Goal: Task Accomplishment & Management: Use online tool/utility

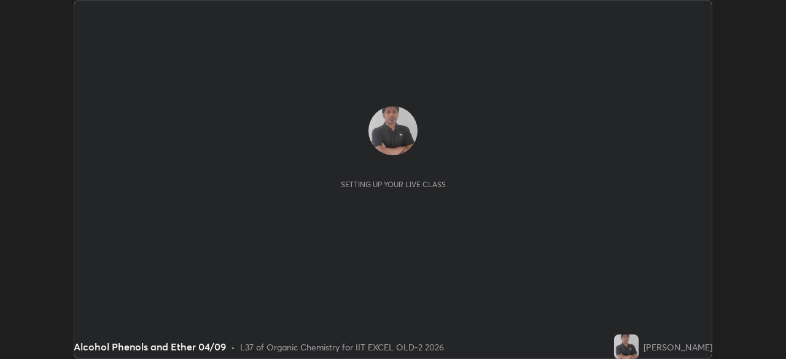
scroll to position [359, 785]
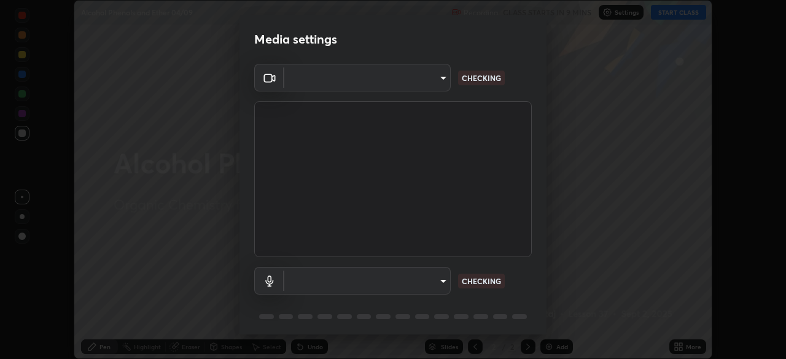
click at [418, 284] on body "Erase all Alcohol Phenols and Ether 04/09 Recording CLASS STARTS IN 9 MINS Sett…" at bounding box center [393, 179] width 786 height 359
type input "a2c9e0304fea7a197325265949ed38064ec23766b16e4a4df4757bcf8ee53c87"
type input "default"
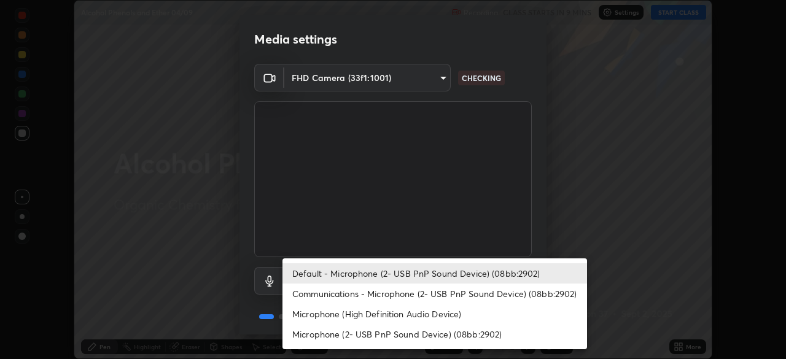
click at [413, 278] on li "Default - Microphone (2- USB PnP Sound Device) (08bb:2902)" at bounding box center [434, 273] width 305 height 20
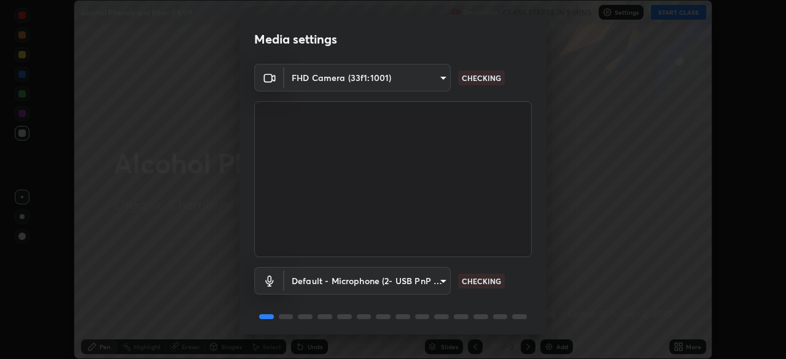
scroll to position [44, 0]
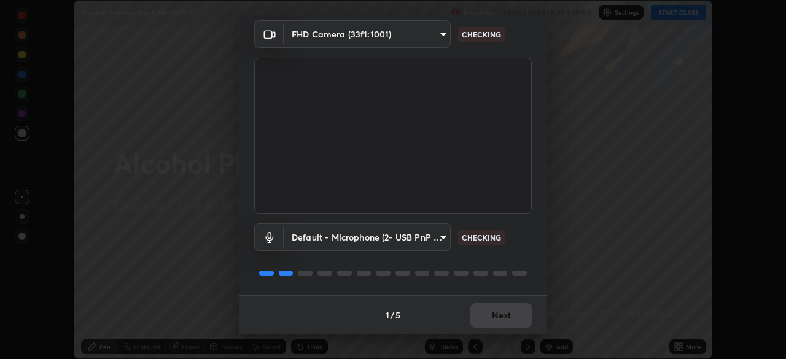
click at [488, 318] on div "1 / 5 Next" at bounding box center [392, 314] width 307 height 39
click at [491, 320] on div "1 / 5 Next" at bounding box center [392, 314] width 307 height 39
click at [497, 319] on div "1 / 5 Next" at bounding box center [392, 314] width 307 height 39
click at [499, 319] on div "1 / 5 Next" at bounding box center [392, 314] width 307 height 39
click at [502, 319] on div "1 / 5 Next" at bounding box center [392, 314] width 307 height 39
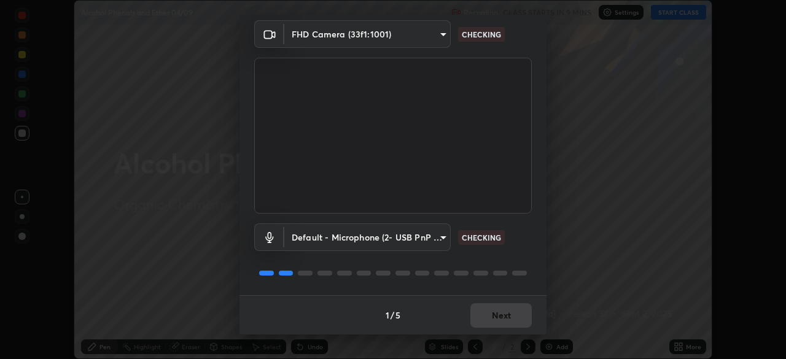
click at [502, 319] on div "1 / 5 Next" at bounding box center [392, 314] width 307 height 39
click at [504, 319] on div "1 / 5 Next" at bounding box center [392, 314] width 307 height 39
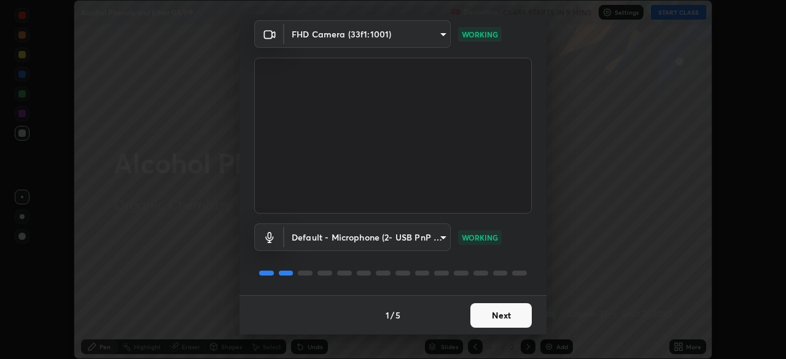
click at [508, 317] on button "Next" at bounding box center [500, 315] width 61 height 25
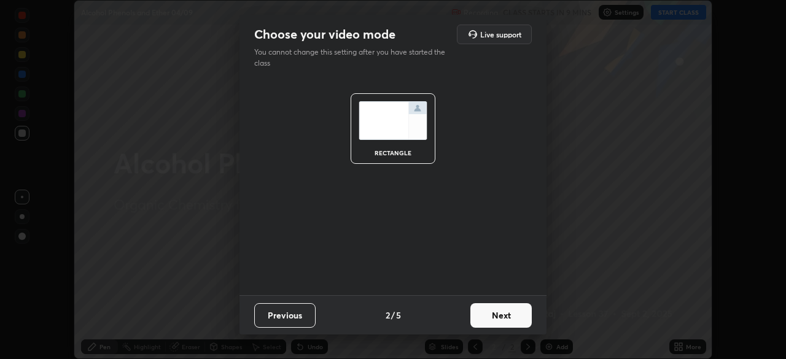
scroll to position [0, 0]
click at [509, 316] on button "Next" at bounding box center [500, 315] width 61 height 25
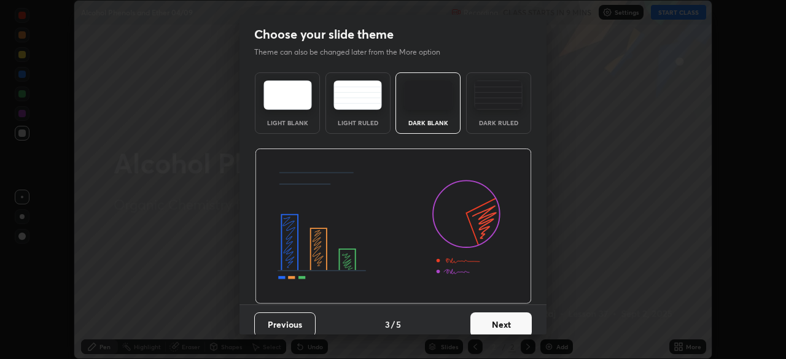
click at [510, 319] on button "Next" at bounding box center [500, 325] width 61 height 25
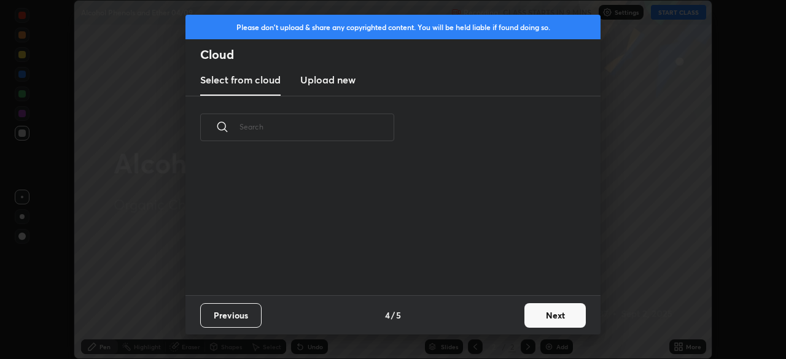
click at [502, 317] on div "Previous 4 / 5 Next" at bounding box center [392, 314] width 415 height 39
click at [529, 310] on button "Next" at bounding box center [554, 315] width 61 height 25
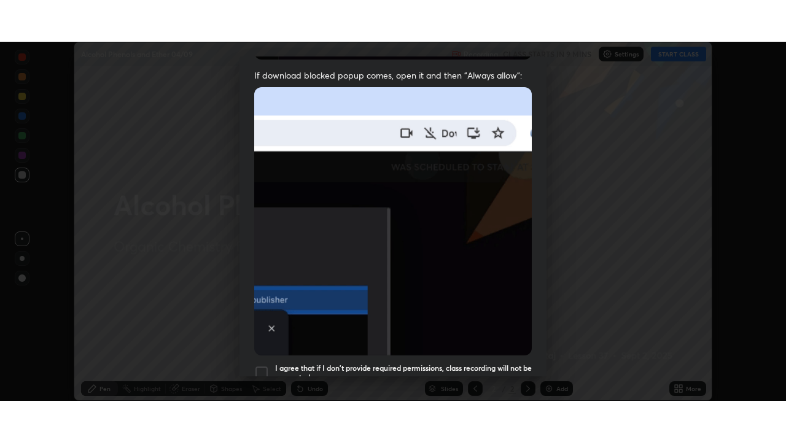
scroll to position [294, 0]
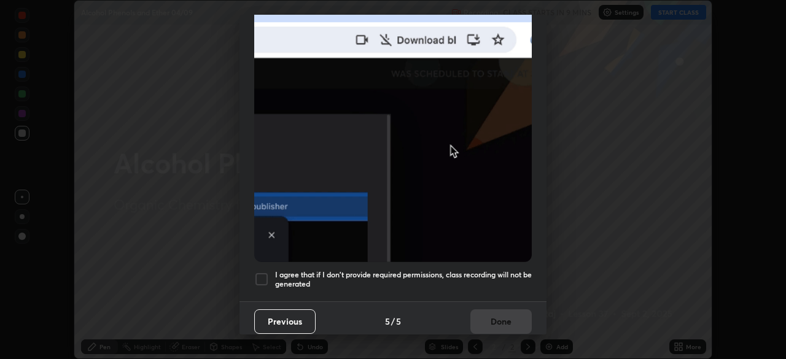
click at [259, 275] on div at bounding box center [261, 279] width 15 height 15
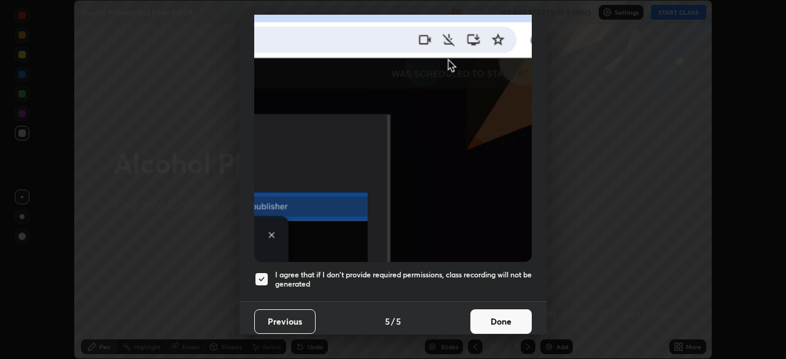
click at [481, 315] on button "Done" at bounding box center [500, 321] width 61 height 25
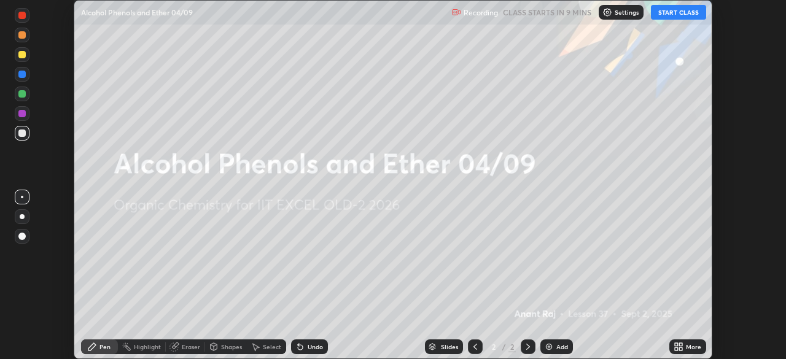
click at [680, 344] on icon at bounding box center [680, 344] width 3 height 3
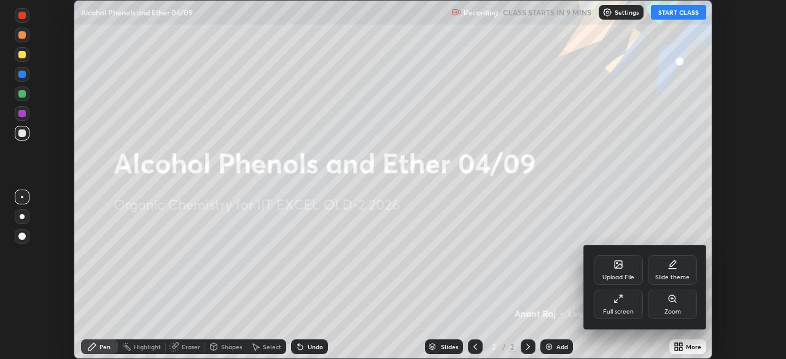
click at [613, 309] on div "Full screen" at bounding box center [618, 312] width 31 height 6
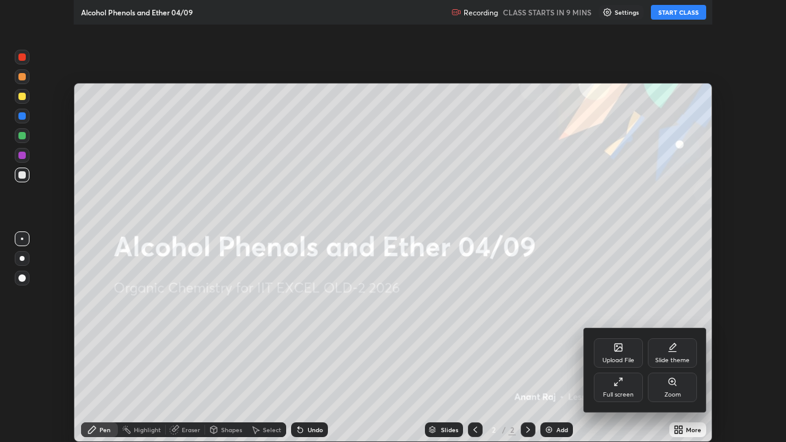
scroll to position [442, 786]
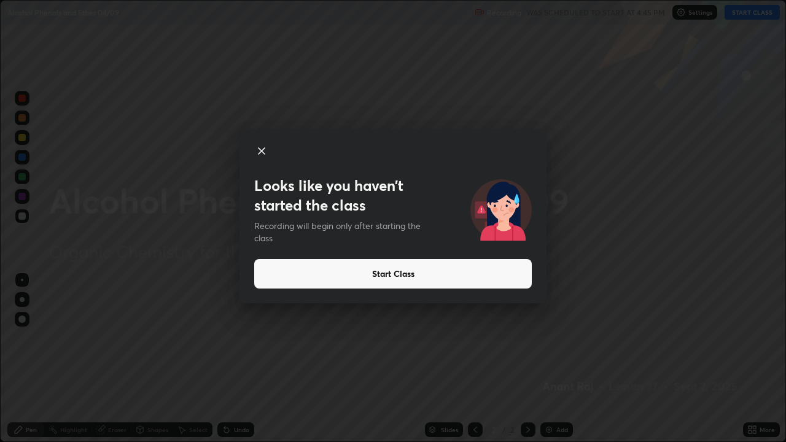
click at [373, 274] on button "Start Class" at bounding box center [393, 273] width 278 height 29
click at [403, 282] on button "Start Class" at bounding box center [393, 273] width 278 height 29
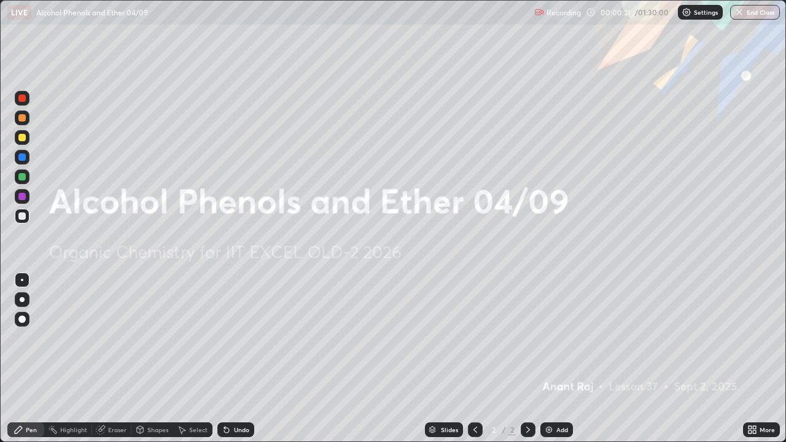
click at [753, 359] on icon at bounding box center [754, 431] width 3 height 3
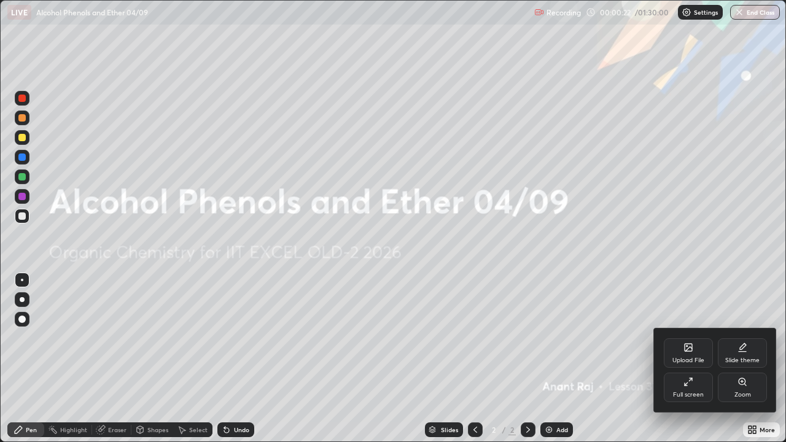
click at [693, 352] on div "Upload File" at bounding box center [688, 352] width 49 height 29
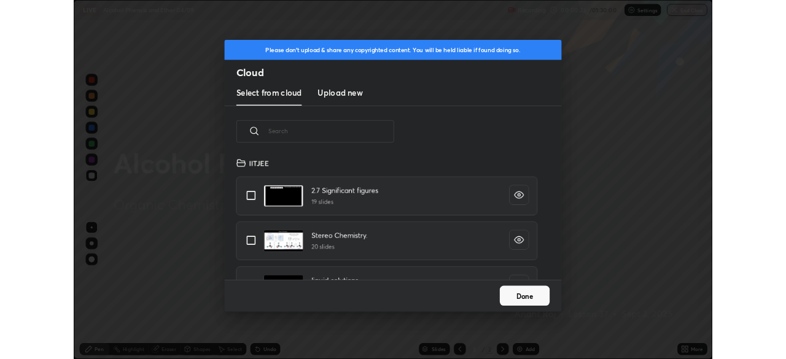
scroll to position [151, 394]
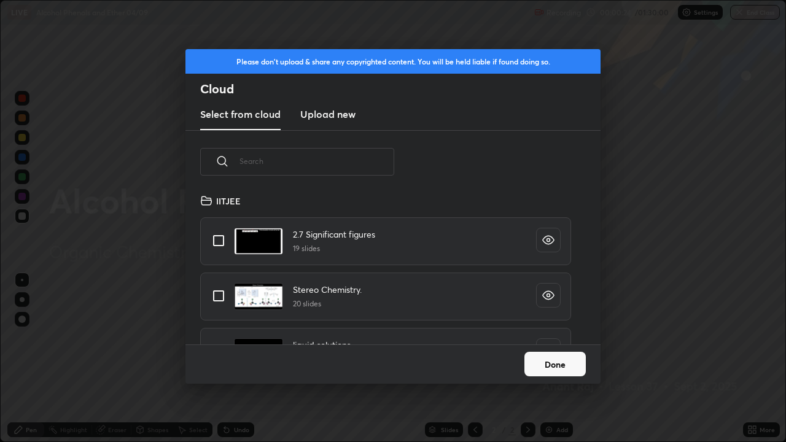
click at [333, 120] on h3 "Upload new" at bounding box center [327, 114] width 55 height 15
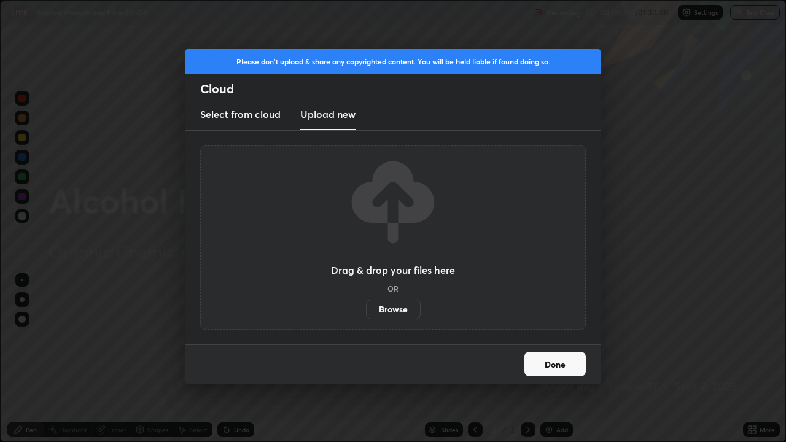
click at [392, 309] on label "Browse" at bounding box center [393, 310] width 55 height 20
click at [366, 309] on input "Browse" at bounding box center [366, 310] width 0 height 20
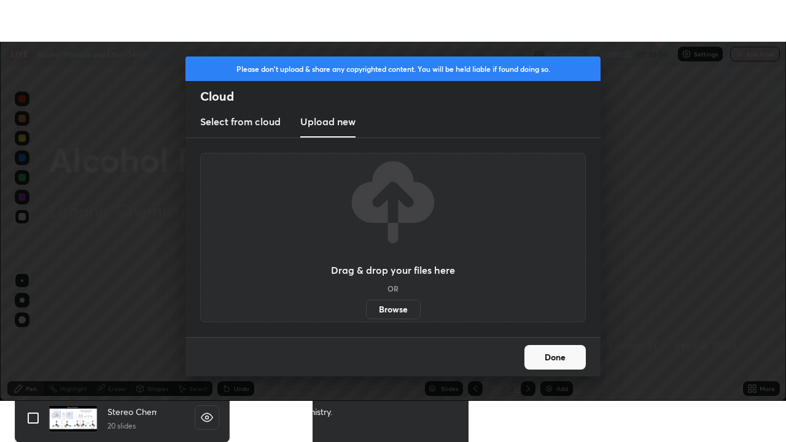
scroll to position [61044, 60617]
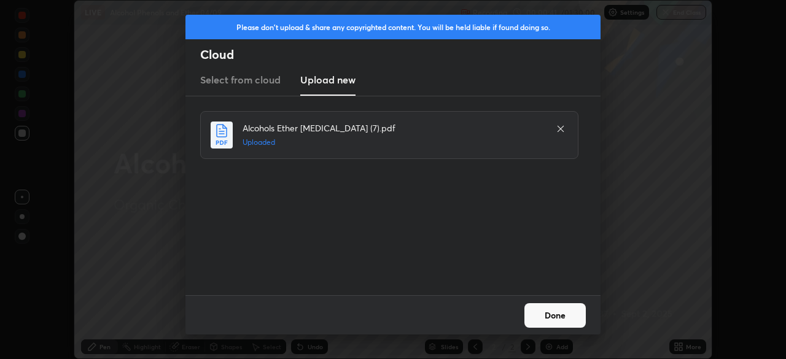
click at [578, 317] on button "Done" at bounding box center [554, 315] width 61 height 25
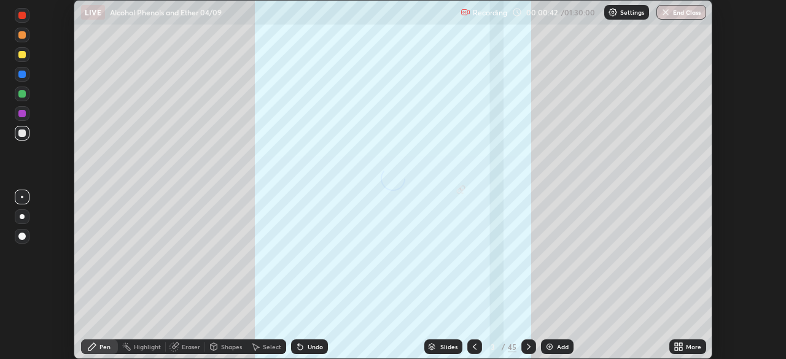
click at [682, 348] on icon at bounding box center [680, 349] width 3 height 3
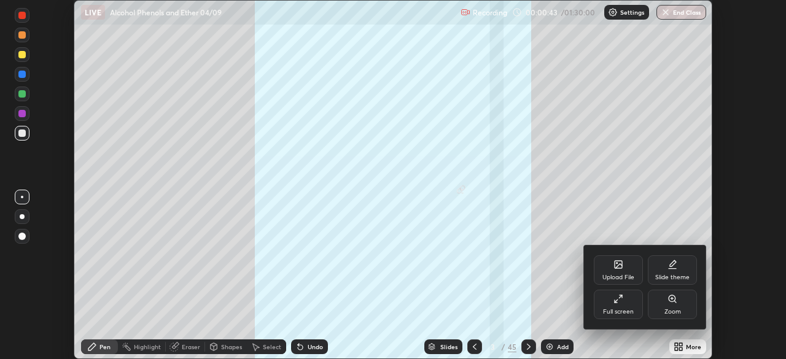
click at [637, 307] on div "Full screen" at bounding box center [618, 304] width 49 height 29
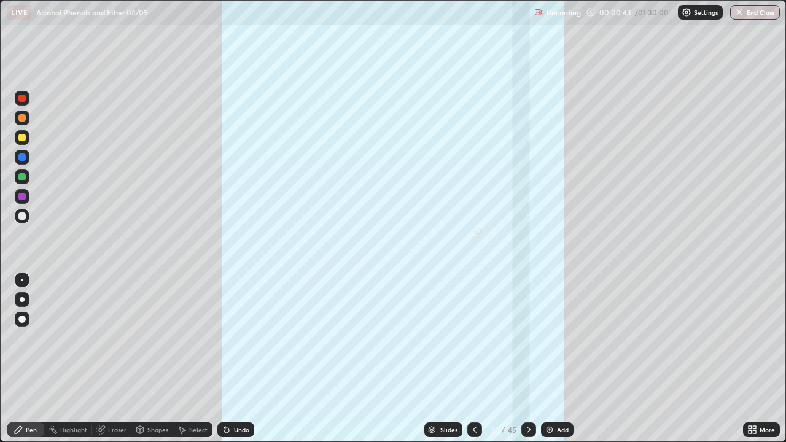
scroll to position [442, 786]
click at [515, 359] on div "45" at bounding box center [512, 429] width 9 height 11
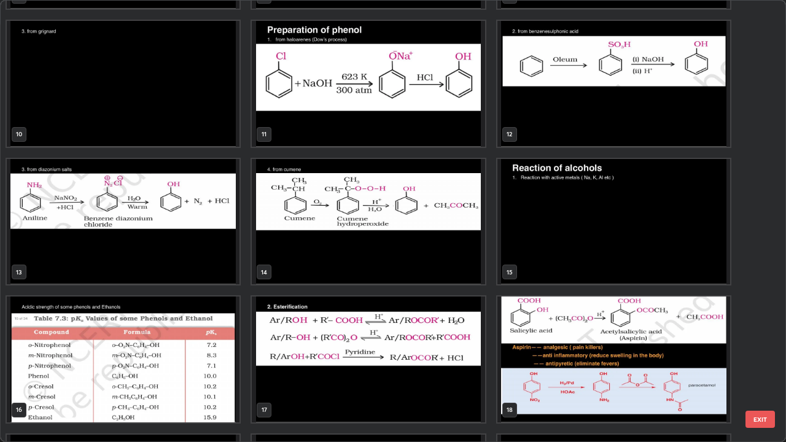
scroll to position [398, 0]
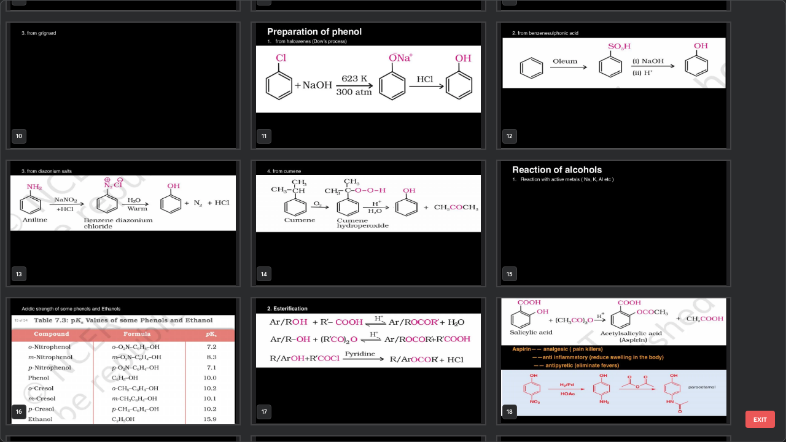
click at [528, 226] on img "grid" at bounding box center [613, 224] width 233 height 126
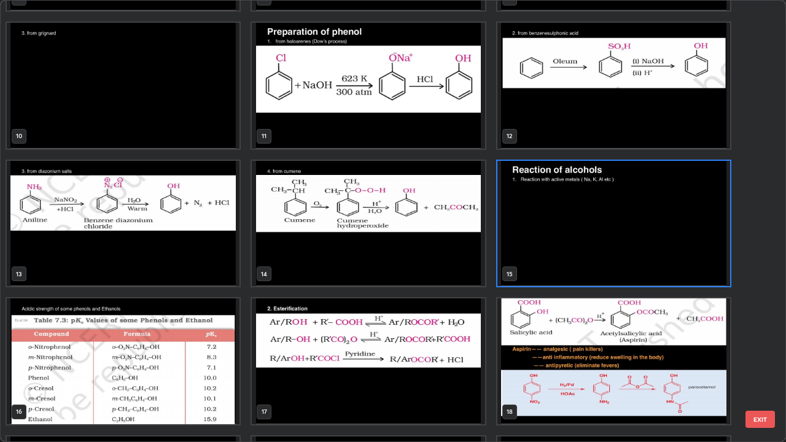
click at [526, 228] on img "grid" at bounding box center [613, 224] width 233 height 126
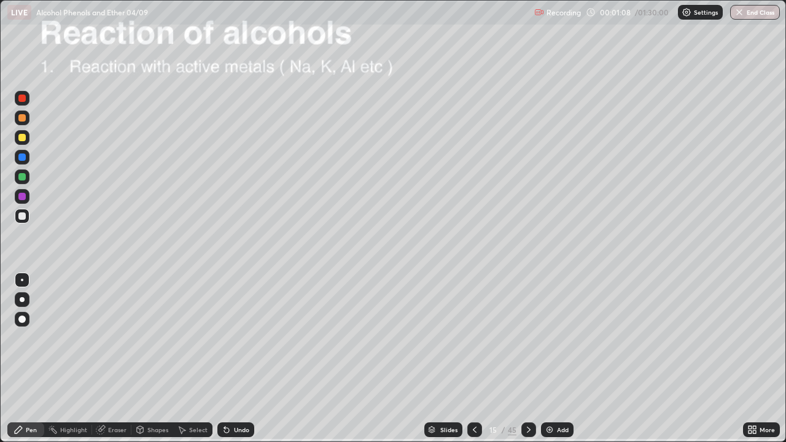
click at [22, 217] on div at bounding box center [21, 215] width 7 height 7
click at [22, 99] on div at bounding box center [21, 98] width 7 height 7
click at [24, 217] on div at bounding box center [21, 215] width 7 height 7
click at [28, 137] on div at bounding box center [22, 137] width 15 height 15
click at [114, 359] on div "Eraser" at bounding box center [117, 430] width 18 height 6
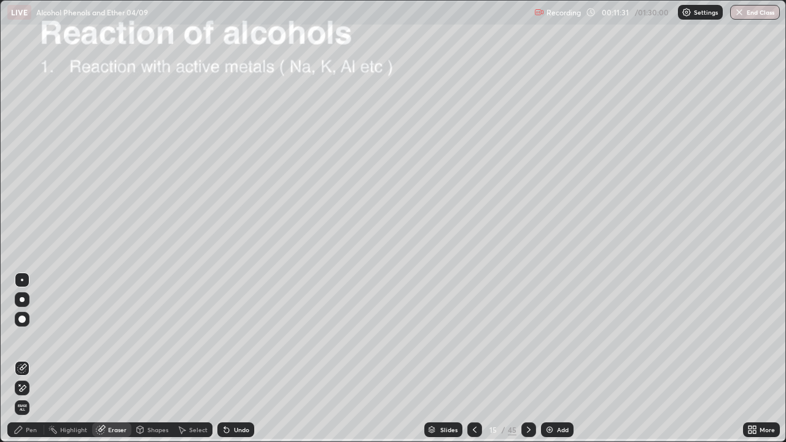
click at [26, 359] on icon at bounding box center [22, 388] width 10 height 10
click at [31, 359] on div "Pen" at bounding box center [31, 430] width 11 height 6
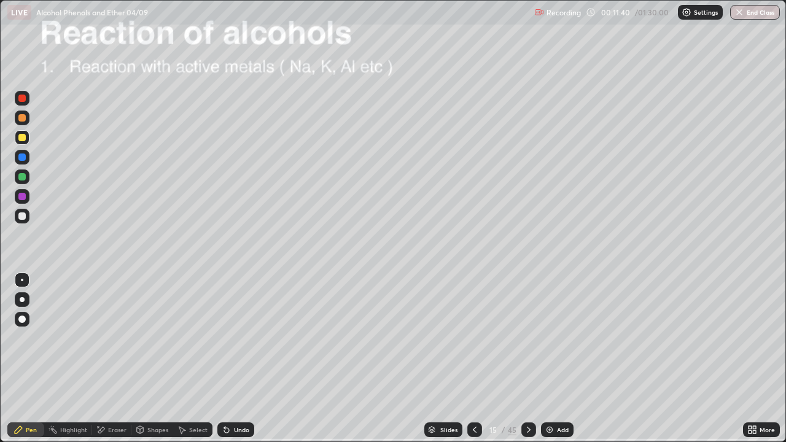
click at [29, 212] on div at bounding box center [22, 216] width 15 height 15
click at [22, 280] on div at bounding box center [22, 280] width 2 height 2
click at [228, 359] on icon at bounding box center [227, 430] width 10 height 10
click at [225, 359] on icon at bounding box center [226, 430] width 5 height 5
click at [224, 359] on icon at bounding box center [224, 427] width 1 height 1
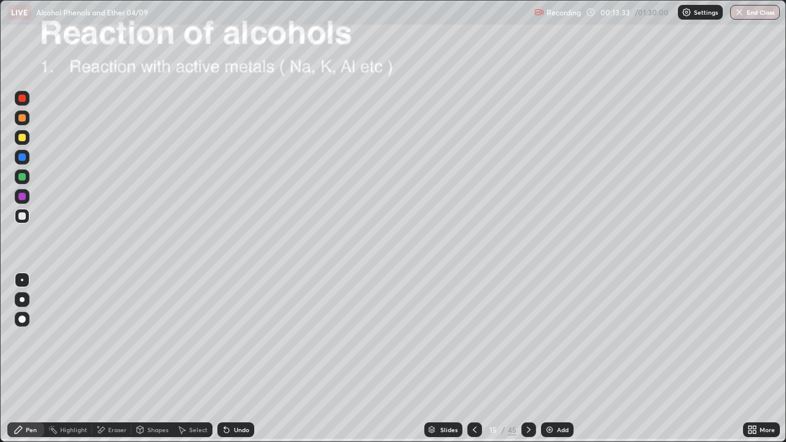
click at [224, 359] on icon at bounding box center [224, 427] width 1 height 1
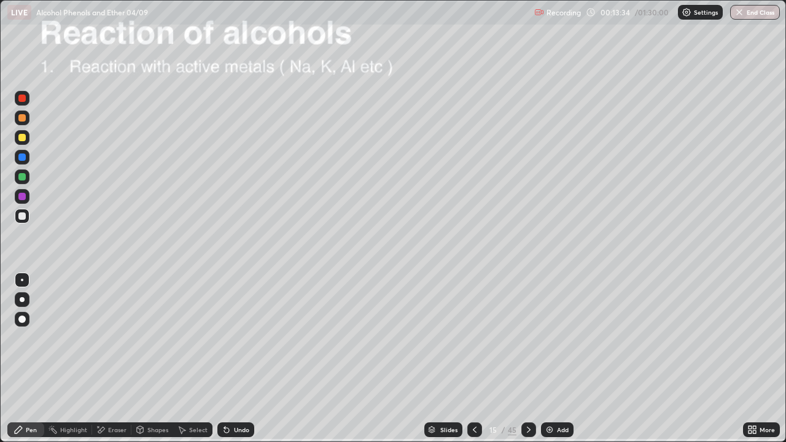
click at [224, 359] on icon at bounding box center [224, 427] width 1 height 1
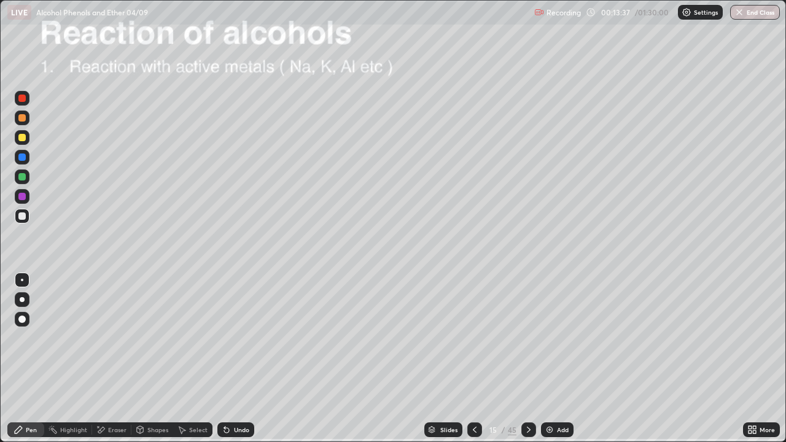
click at [224, 359] on icon at bounding box center [224, 427] width 1 height 1
click at [224, 359] on icon at bounding box center [226, 430] width 5 height 5
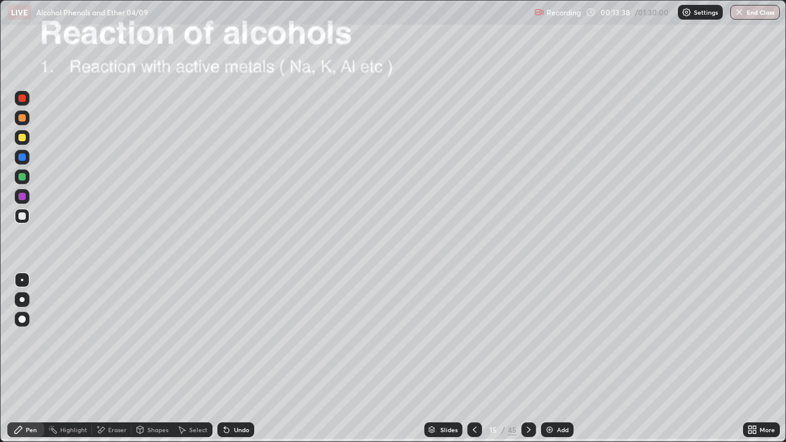
click at [224, 359] on icon at bounding box center [226, 430] width 5 height 5
click at [224, 359] on icon at bounding box center [224, 427] width 1 height 1
click at [224, 359] on icon at bounding box center [226, 430] width 5 height 5
click at [225, 359] on icon at bounding box center [226, 430] width 5 height 5
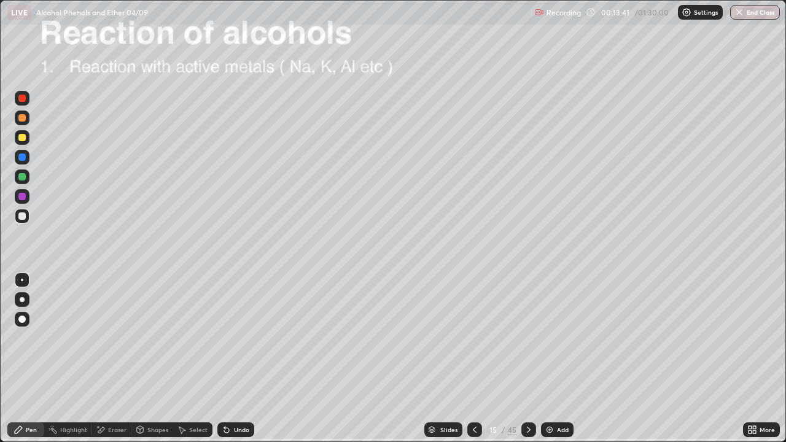
click at [222, 359] on icon at bounding box center [227, 430] width 10 height 10
click at [224, 359] on icon at bounding box center [226, 430] width 5 height 5
click at [225, 359] on icon at bounding box center [226, 430] width 5 height 5
click at [224, 359] on icon at bounding box center [226, 430] width 5 height 5
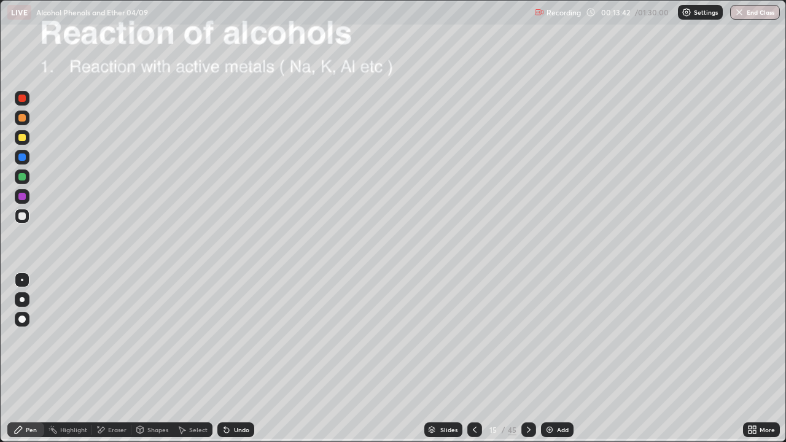
click at [224, 359] on icon at bounding box center [226, 430] width 5 height 5
click at [224, 359] on icon at bounding box center [224, 427] width 1 height 1
click at [22, 280] on div at bounding box center [22, 280] width 2 height 2
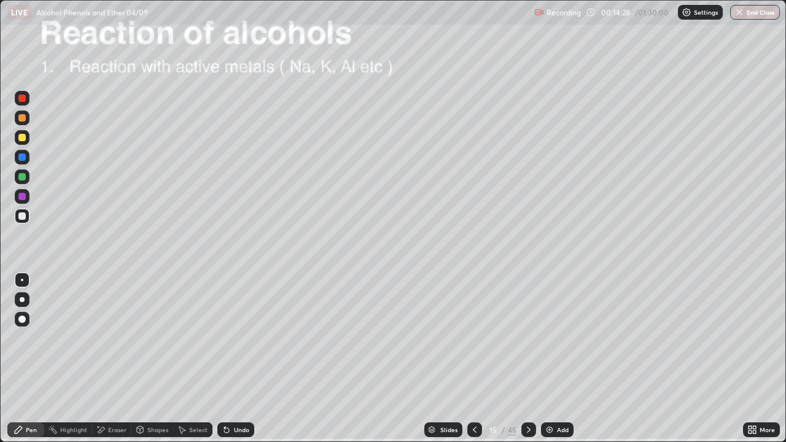
click at [118, 359] on div "Eraser" at bounding box center [117, 430] width 18 height 6
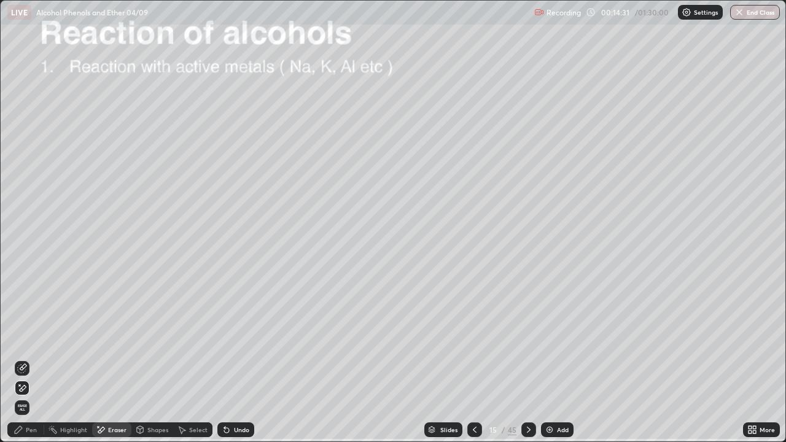
click at [31, 359] on div "Pen" at bounding box center [31, 430] width 11 height 6
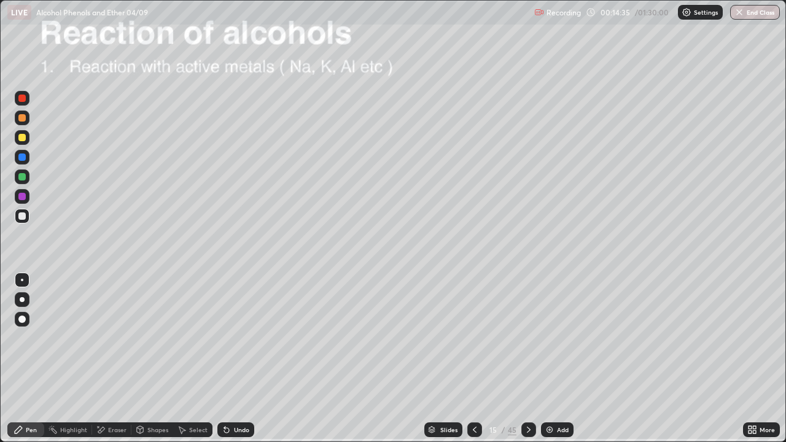
click at [117, 359] on div "Eraser" at bounding box center [117, 430] width 18 height 6
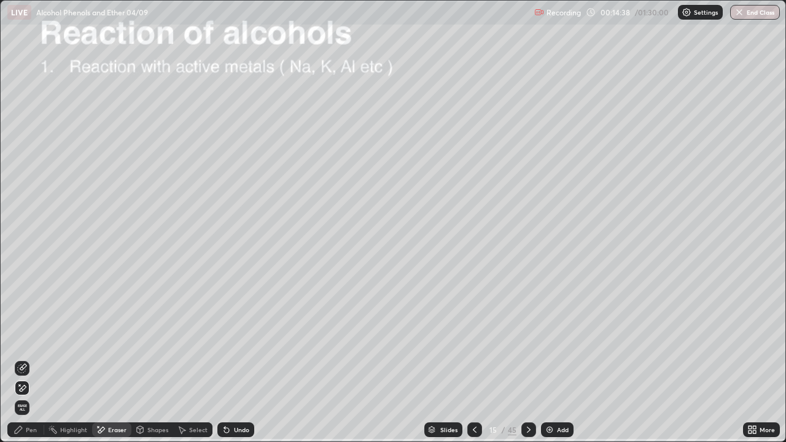
click at [28, 359] on div "Pen" at bounding box center [31, 430] width 11 height 6
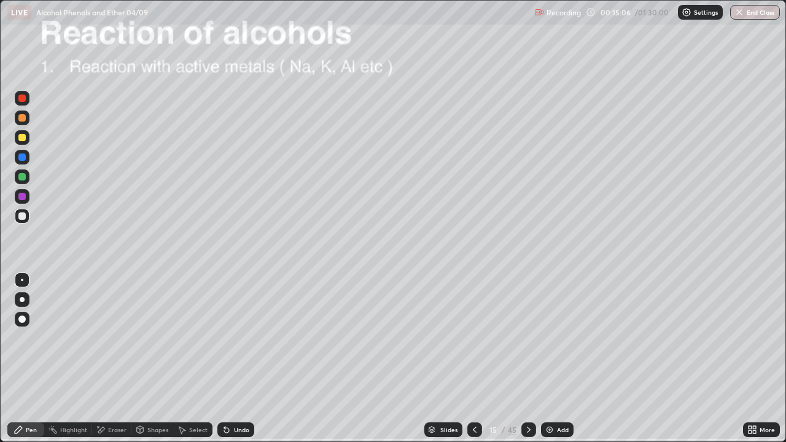
click at [224, 359] on icon at bounding box center [224, 427] width 1 height 1
click at [228, 359] on div "Undo" at bounding box center [235, 429] width 37 height 15
click at [111, 359] on div "Eraser" at bounding box center [117, 430] width 18 height 6
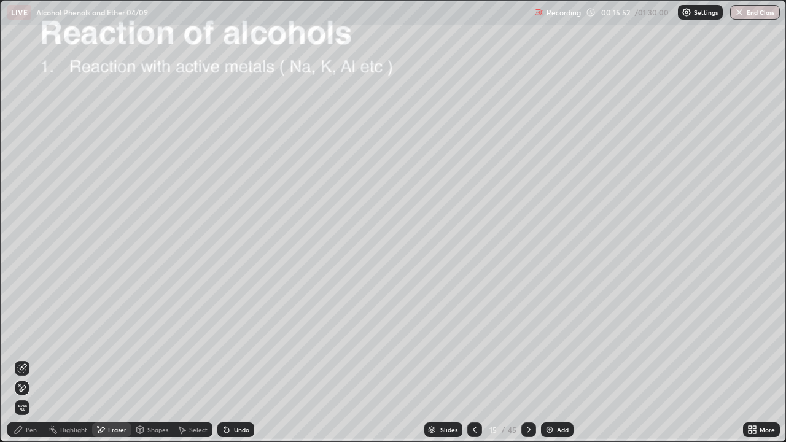
click at [224, 359] on icon at bounding box center [224, 427] width 1 height 1
click at [31, 359] on div "Pen" at bounding box center [31, 430] width 11 height 6
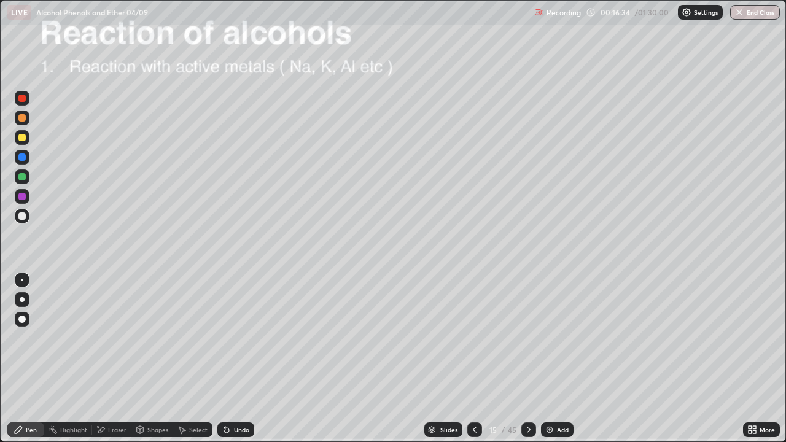
click at [548, 359] on img at bounding box center [550, 430] width 10 height 10
click at [231, 359] on div "Undo" at bounding box center [235, 429] width 37 height 15
click at [229, 359] on icon at bounding box center [227, 430] width 10 height 10
click at [228, 359] on div "Undo" at bounding box center [235, 429] width 37 height 15
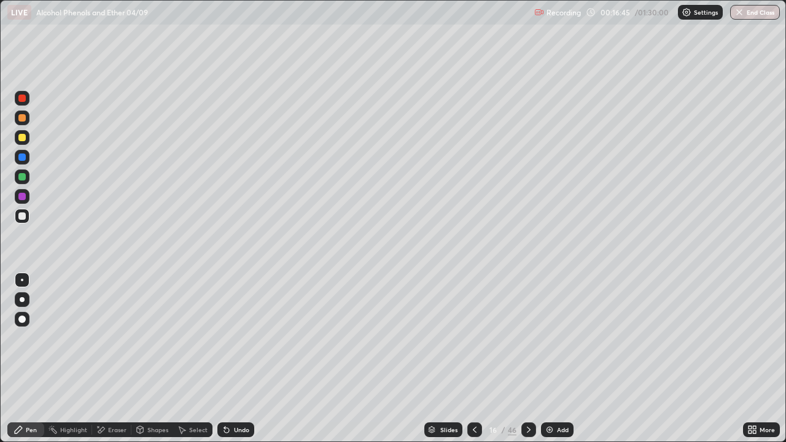
click at [225, 359] on div "Undo" at bounding box center [235, 429] width 37 height 15
click at [469, 359] on div at bounding box center [474, 429] width 15 height 15
click at [528, 359] on icon at bounding box center [529, 430] width 10 height 10
click at [527, 359] on icon at bounding box center [529, 430] width 10 height 10
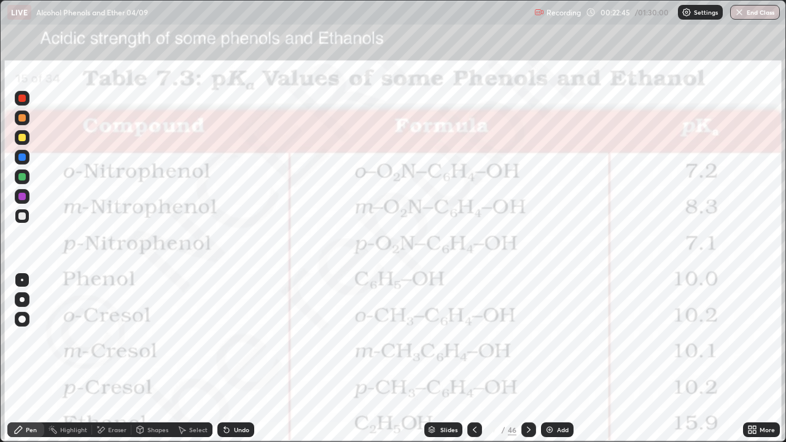
click at [473, 359] on icon at bounding box center [475, 430] width 10 height 10
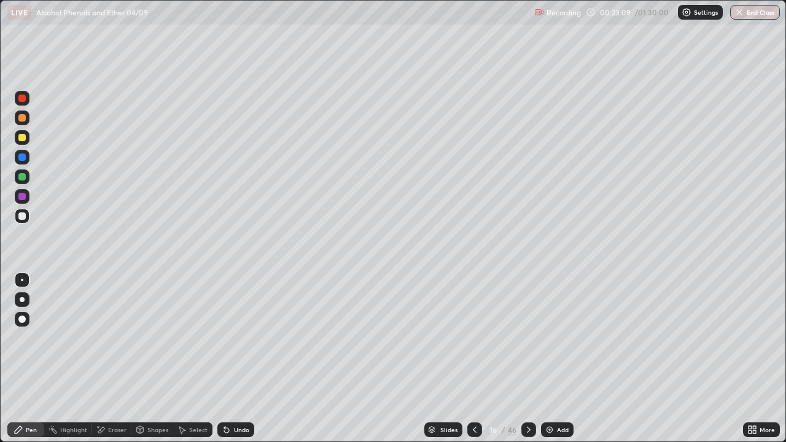
click at [529, 359] on icon at bounding box center [529, 430] width 4 height 6
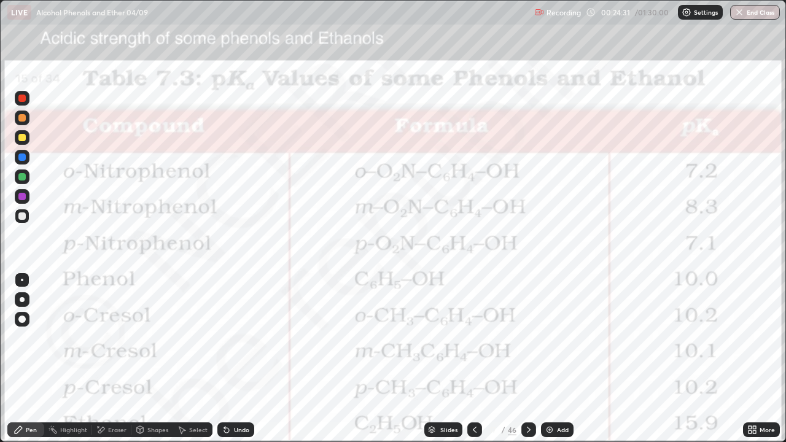
click at [531, 359] on div at bounding box center [528, 429] width 15 height 15
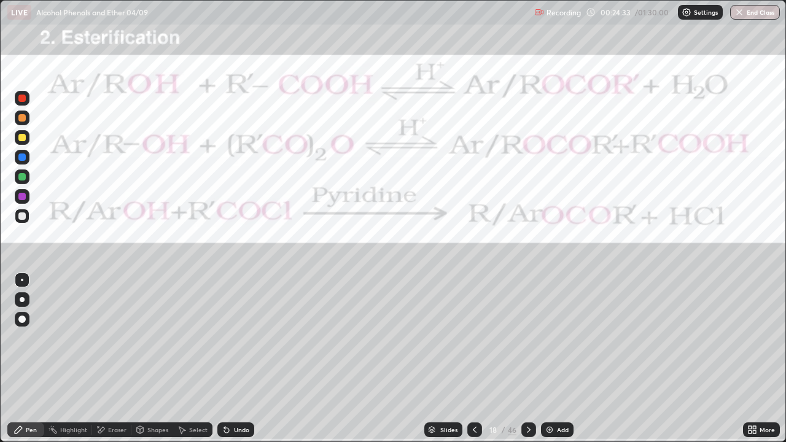
click at [479, 359] on div at bounding box center [474, 429] width 15 height 15
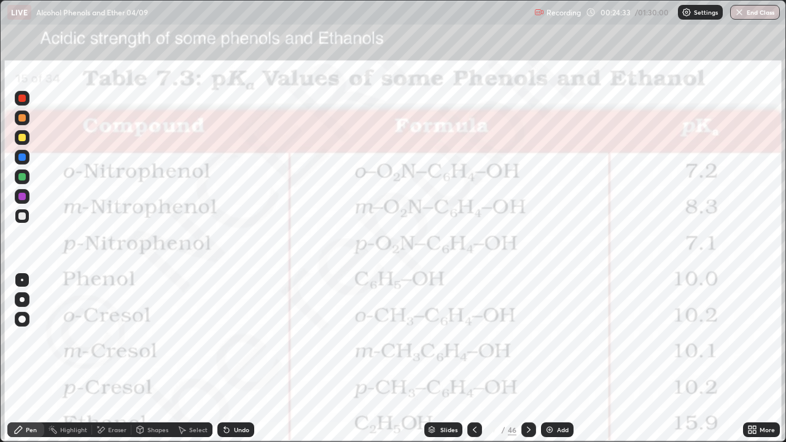
click at [554, 359] on div "Add" at bounding box center [557, 429] width 33 height 15
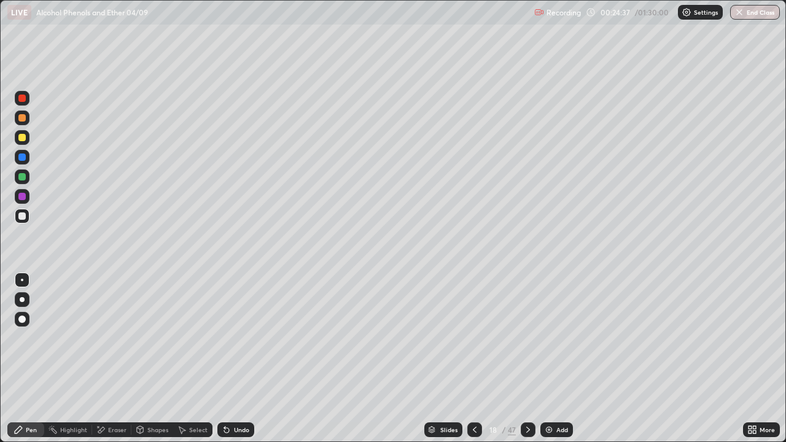
click at [23, 138] on div at bounding box center [21, 137] width 7 height 7
click at [229, 359] on icon at bounding box center [227, 430] width 10 height 10
click at [241, 359] on div "Undo" at bounding box center [241, 430] width 15 height 6
click at [246, 359] on div "Undo" at bounding box center [235, 429] width 37 height 15
click at [20, 217] on div at bounding box center [21, 215] width 7 height 7
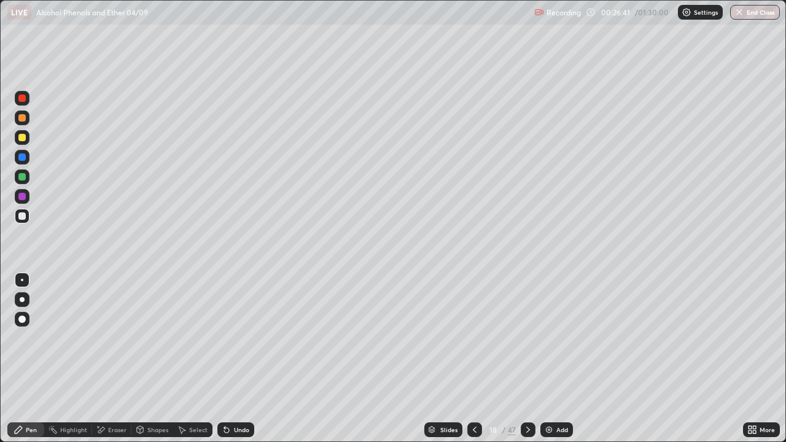
click at [79, 359] on div "Highlight" at bounding box center [73, 430] width 27 height 6
click at [22, 217] on div at bounding box center [21, 215] width 7 height 7
click at [31, 359] on div "Pen" at bounding box center [31, 430] width 11 height 6
click at [234, 359] on div "Undo" at bounding box center [241, 430] width 15 height 6
click at [229, 359] on icon at bounding box center [227, 430] width 10 height 10
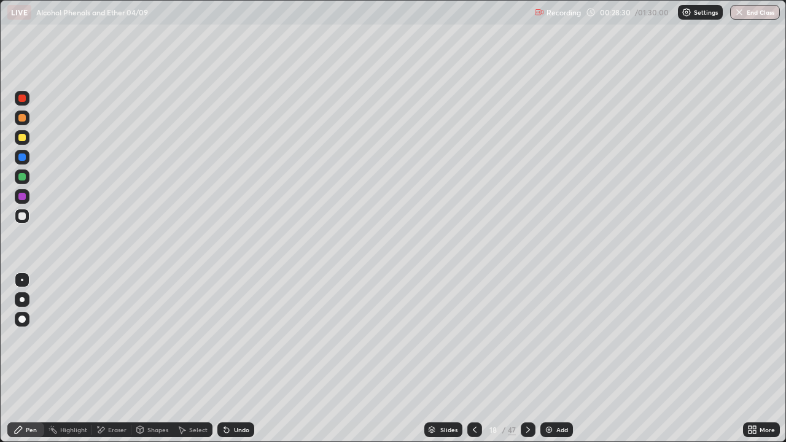
click at [244, 359] on div "Undo" at bounding box center [241, 430] width 15 height 6
click at [23, 177] on div at bounding box center [21, 176] width 7 height 7
click at [236, 359] on div "Undo" at bounding box center [241, 430] width 15 height 6
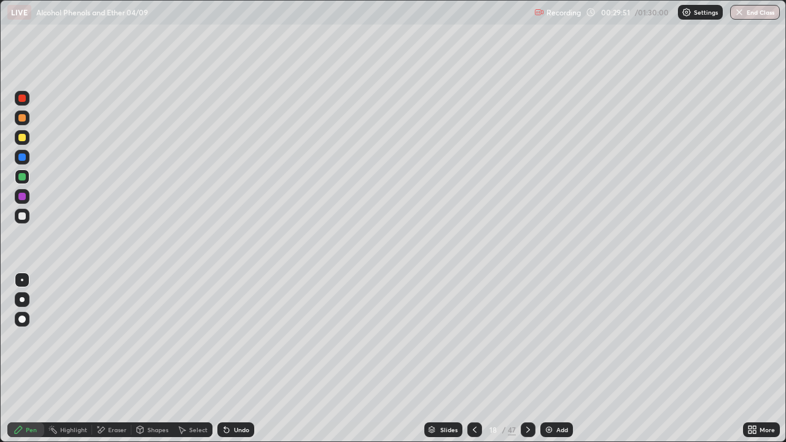
click at [235, 359] on div "Undo" at bounding box center [241, 430] width 15 height 6
click at [237, 359] on div "Undo" at bounding box center [235, 429] width 37 height 15
click at [238, 359] on div "Undo" at bounding box center [235, 429] width 37 height 15
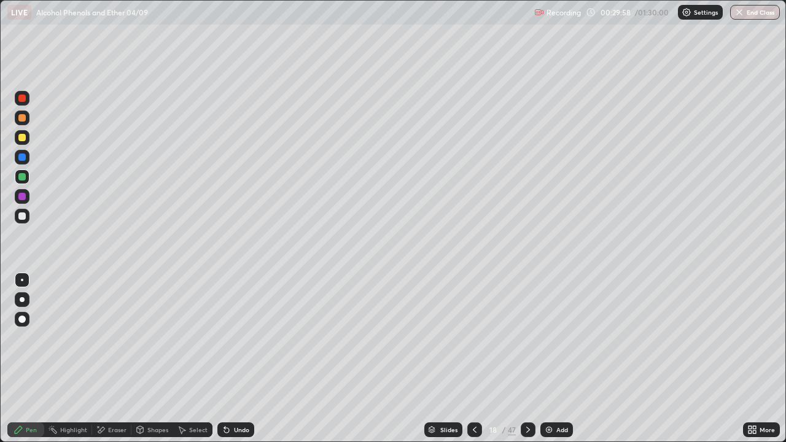
click at [23, 179] on div at bounding box center [21, 176] width 7 height 7
click at [23, 98] on div at bounding box center [21, 98] width 7 height 7
click at [227, 359] on icon at bounding box center [226, 430] width 5 height 5
click at [74, 359] on div "Highlight" at bounding box center [73, 430] width 27 height 6
click at [29, 359] on div "Pen" at bounding box center [31, 430] width 11 height 6
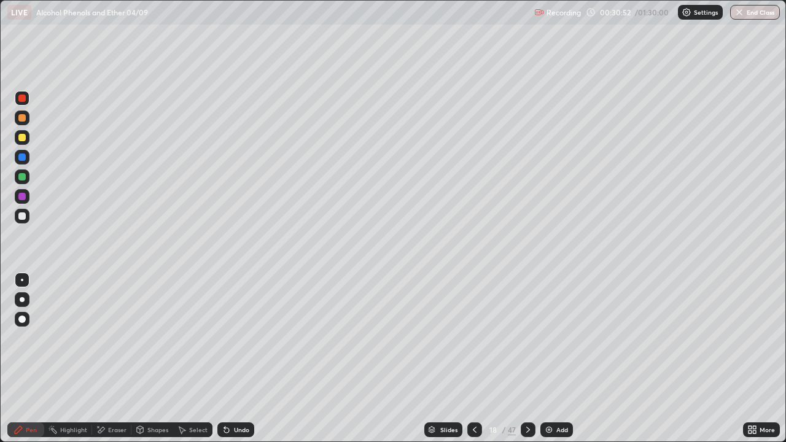
click at [22, 280] on div at bounding box center [22, 280] width 2 height 2
click at [72, 359] on div "Highlight" at bounding box center [73, 430] width 27 height 6
click at [29, 359] on div "Pen" at bounding box center [31, 430] width 11 height 6
click at [72, 359] on div "Highlight" at bounding box center [73, 430] width 27 height 6
click at [31, 359] on div "Pen" at bounding box center [31, 430] width 11 height 6
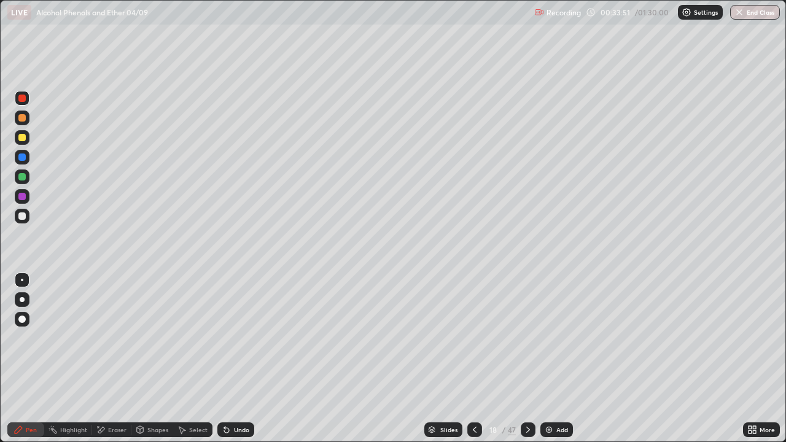
click at [234, 359] on div "Undo" at bounding box center [241, 430] width 15 height 6
click at [231, 359] on div "Undo" at bounding box center [235, 429] width 37 height 15
click at [234, 359] on div "Undo" at bounding box center [241, 430] width 15 height 6
click at [233, 359] on div "Undo" at bounding box center [235, 429] width 37 height 15
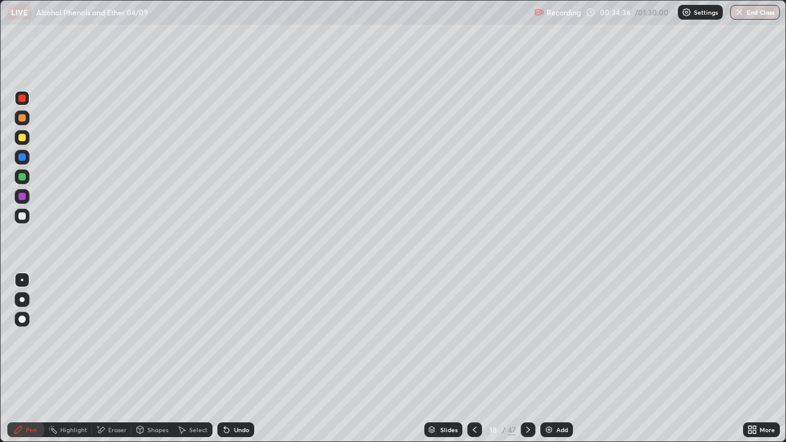
click at [234, 359] on div "Undo" at bounding box center [235, 429] width 37 height 15
click at [230, 359] on div "Undo" at bounding box center [235, 429] width 37 height 15
click at [231, 359] on div "Undo" at bounding box center [235, 429] width 37 height 15
click at [230, 359] on div "Undo" at bounding box center [235, 429] width 37 height 15
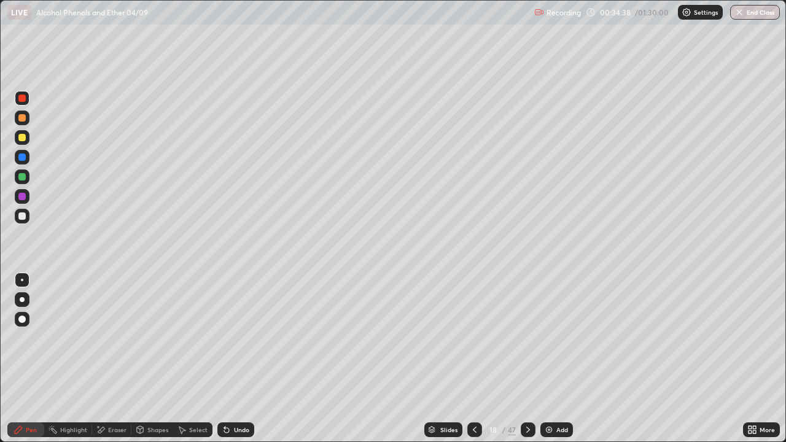
click at [230, 359] on icon at bounding box center [227, 430] width 10 height 10
click at [225, 359] on icon at bounding box center [226, 430] width 5 height 5
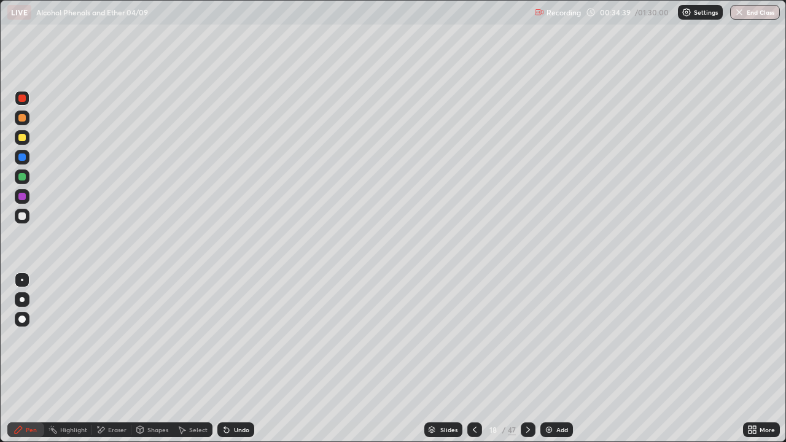
click at [228, 359] on div "Undo" at bounding box center [235, 429] width 37 height 15
click at [230, 359] on div "Undo" at bounding box center [235, 429] width 37 height 15
click at [231, 359] on div "Undo" at bounding box center [235, 429] width 37 height 15
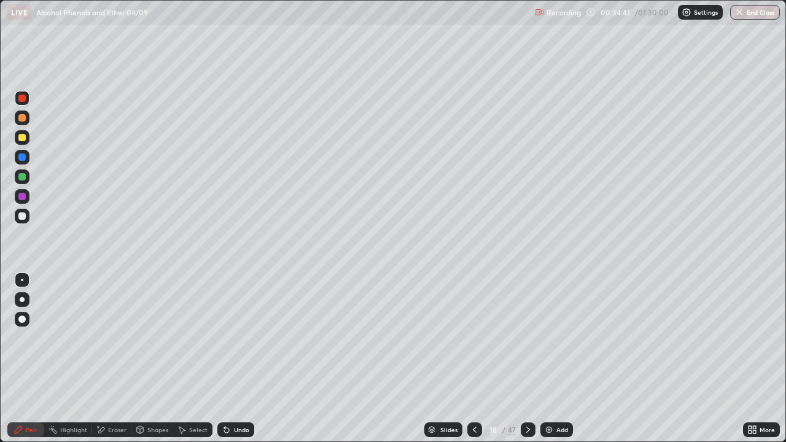
click at [234, 359] on div "Undo" at bounding box center [241, 430] width 15 height 6
click at [235, 359] on div "Undo" at bounding box center [241, 430] width 15 height 6
click at [236, 359] on div "Undo" at bounding box center [241, 430] width 15 height 6
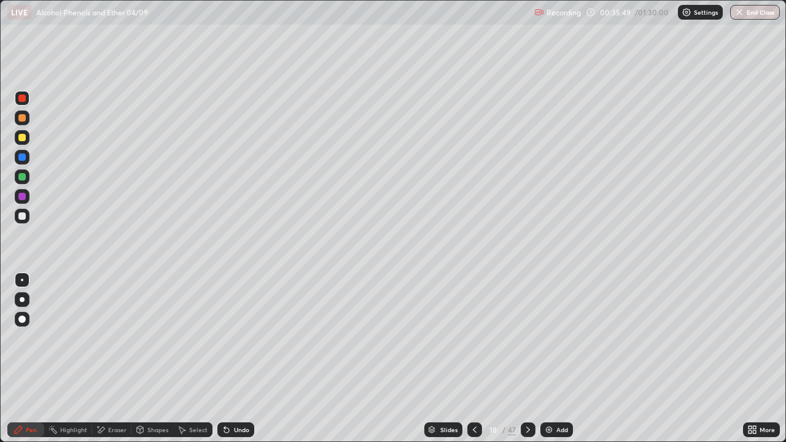
click at [21, 138] on div at bounding box center [21, 137] width 7 height 7
click at [24, 216] on div at bounding box center [21, 215] width 7 height 7
click at [225, 359] on icon at bounding box center [226, 430] width 5 height 5
click at [227, 359] on icon at bounding box center [226, 430] width 5 height 5
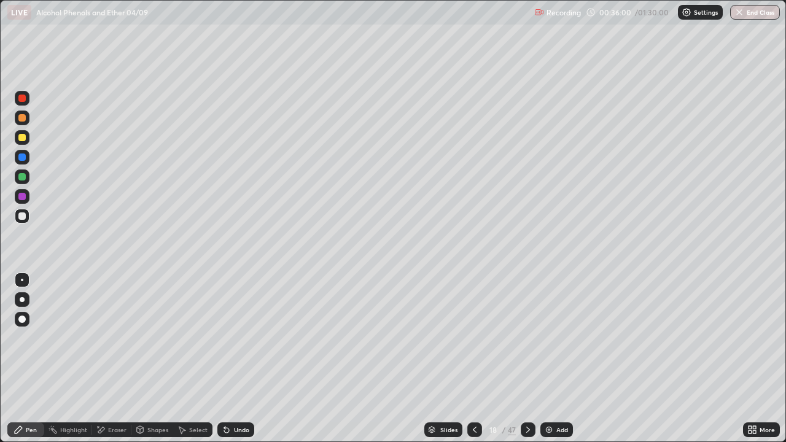
click at [227, 359] on icon at bounding box center [226, 430] width 5 height 5
click at [22, 217] on div at bounding box center [21, 215] width 7 height 7
click at [20, 139] on div at bounding box center [21, 137] width 7 height 7
click at [21, 217] on div at bounding box center [21, 215] width 7 height 7
click at [229, 359] on icon at bounding box center [227, 430] width 10 height 10
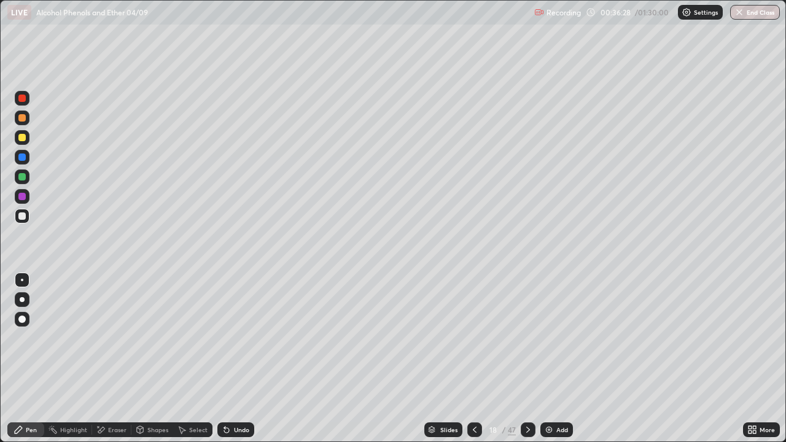
click at [234, 359] on div "Undo" at bounding box center [241, 430] width 15 height 6
click at [236, 359] on div "Undo" at bounding box center [241, 430] width 15 height 6
click at [234, 359] on div "Undo" at bounding box center [241, 430] width 15 height 6
click at [231, 359] on div "Undo" at bounding box center [235, 429] width 37 height 15
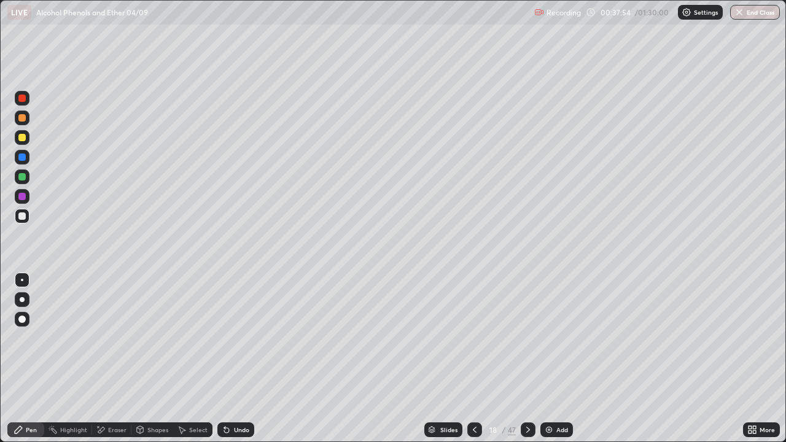
click at [229, 359] on icon at bounding box center [227, 430] width 10 height 10
click at [28, 217] on div at bounding box center [22, 216] width 15 height 15
click at [474, 359] on icon at bounding box center [475, 430] width 10 height 10
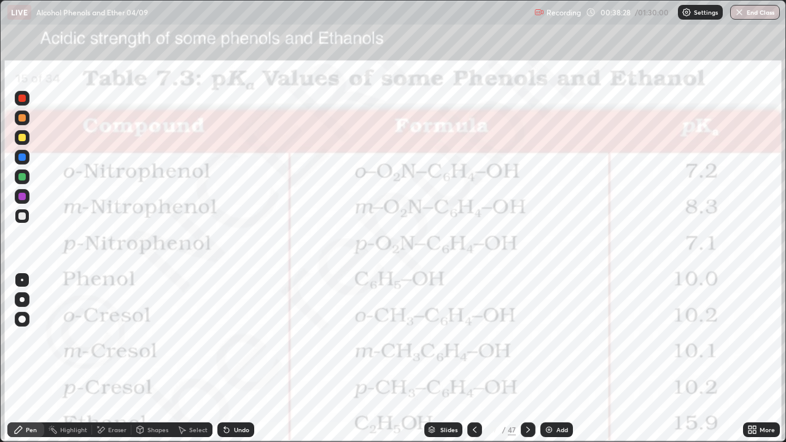
click at [25, 101] on div at bounding box center [21, 98] width 7 height 7
click at [527, 359] on icon at bounding box center [528, 430] width 10 height 10
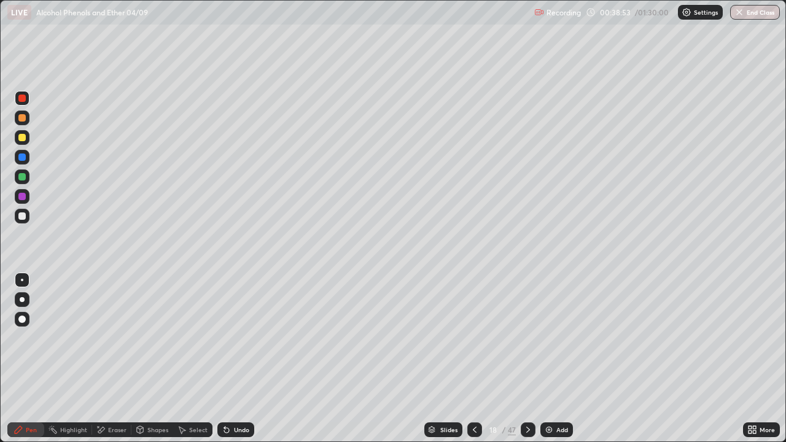
click at [24, 218] on div at bounding box center [21, 215] width 7 height 7
click at [233, 359] on div "Undo" at bounding box center [235, 429] width 37 height 15
click at [240, 359] on div "Undo" at bounding box center [241, 430] width 15 height 6
click at [238, 359] on div "Undo" at bounding box center [241, 430] width 15 height 6
click at [68, 359] on div "Highlight" at bounding box center [73, 430] width 27 height 6
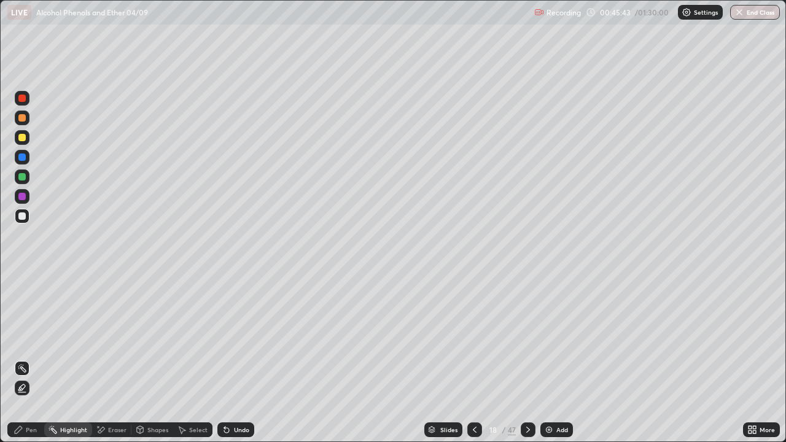
click at [114, 359] on div "Eraser" at bounding box center [117, 430] width 18 height 6
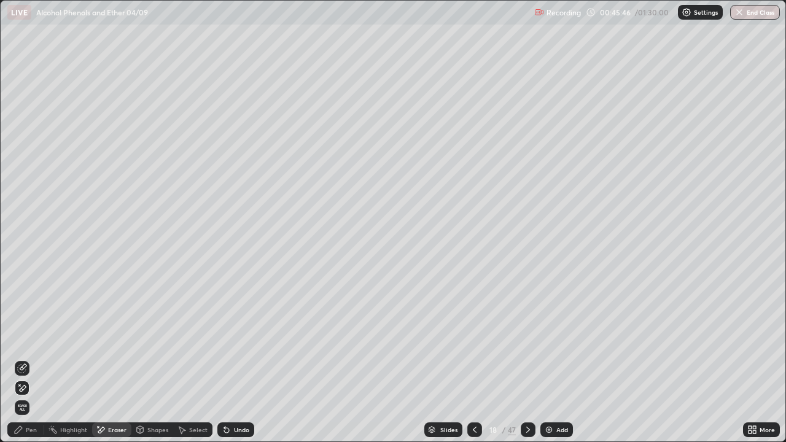
click at [29, 359] on div "Pen" at bounding box center [31, 430] width 11 height 6
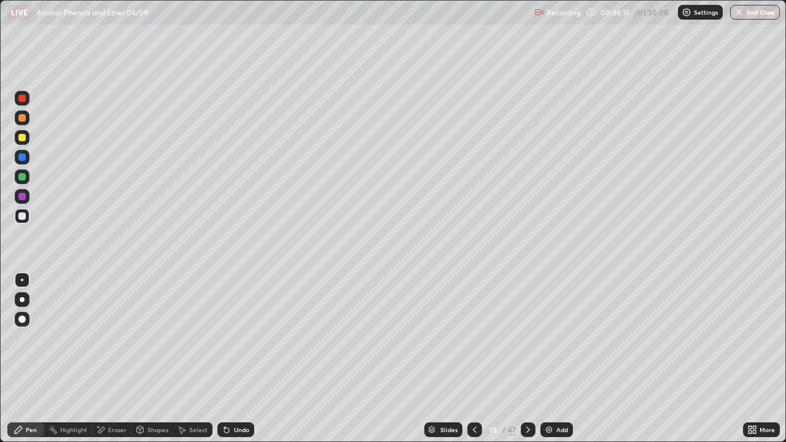
click at [111, 359] on div "Eraser" at bounding box center [117, 430] width 18 height 6
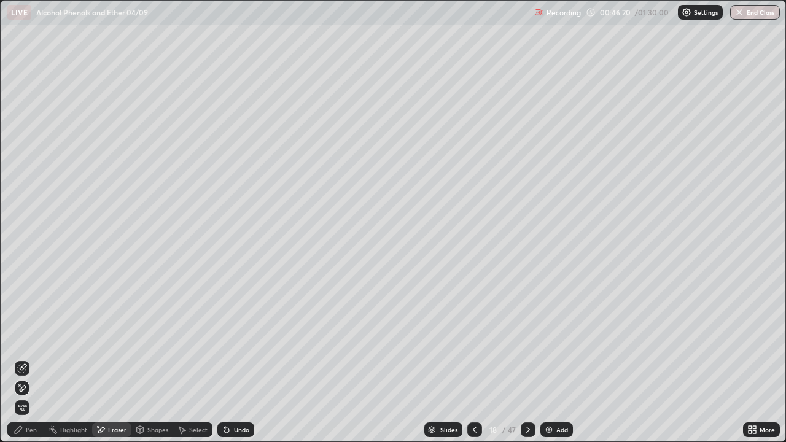
click at [31, 359] on div "Pen" at bounding box center [31, 430] width 11 height 6
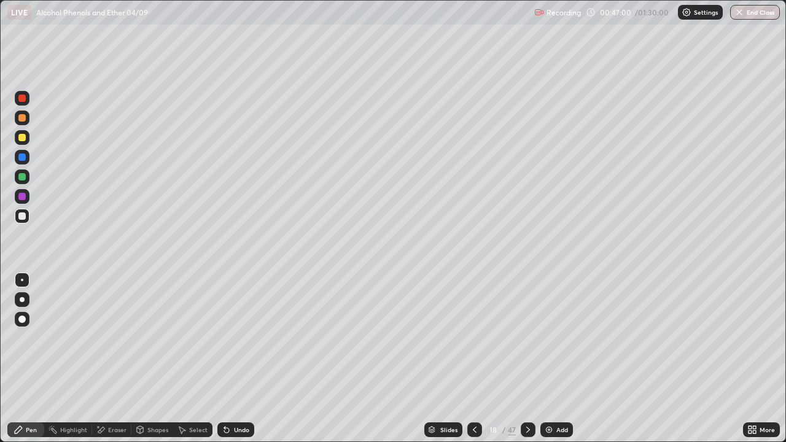
click at [74, 359] on div "Highlight" at bounding box center [73, 430] width 27 height 6
click at [119, 359] on div "Eraser" at bounding box center [117, 430] width 18 height 6
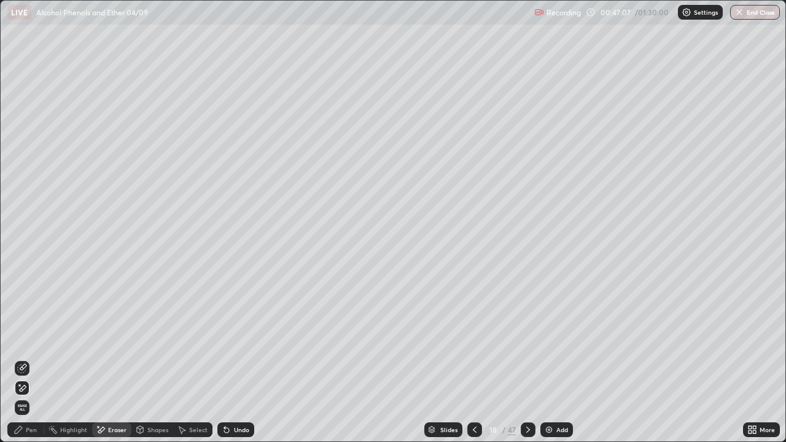
click at [28, 359] on div "Pen" at bounding box center [25, 429] width 37 height 15
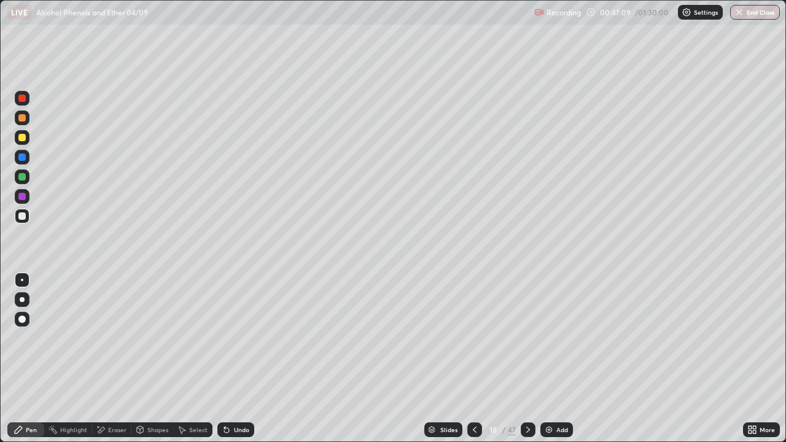
click at [476, 359] on icon at bounding box center [475, 430] width 10 height 10
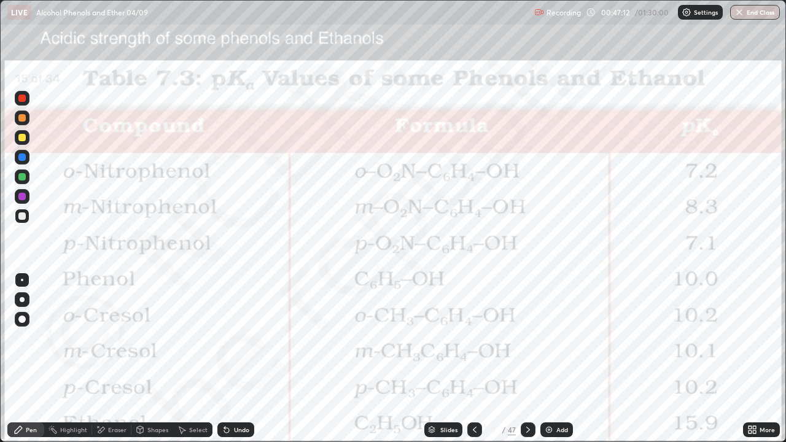
click at [527, 359] on icon at bounding box center [528, 430] width 10 height 10
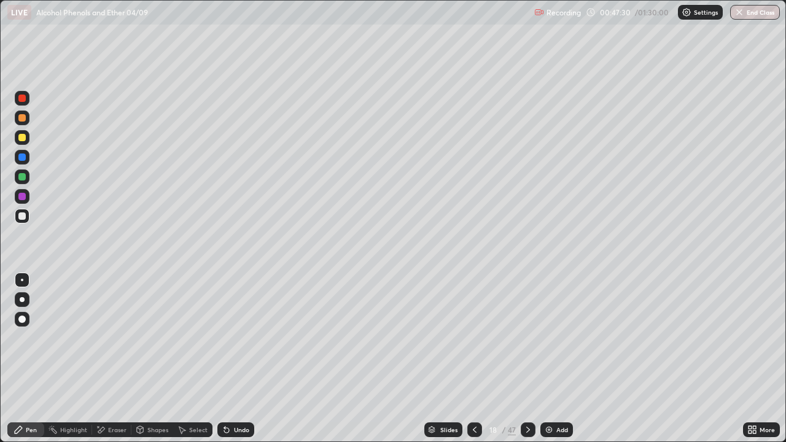
click at [530, 359] on div at bounding box center [528, 429] width 15 height 15
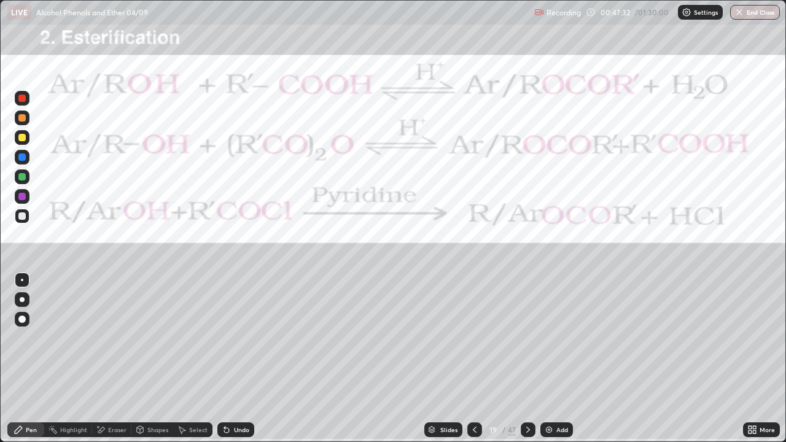
click at [474, 359] on icon at bounding box center [475, 430] width 10 height 10
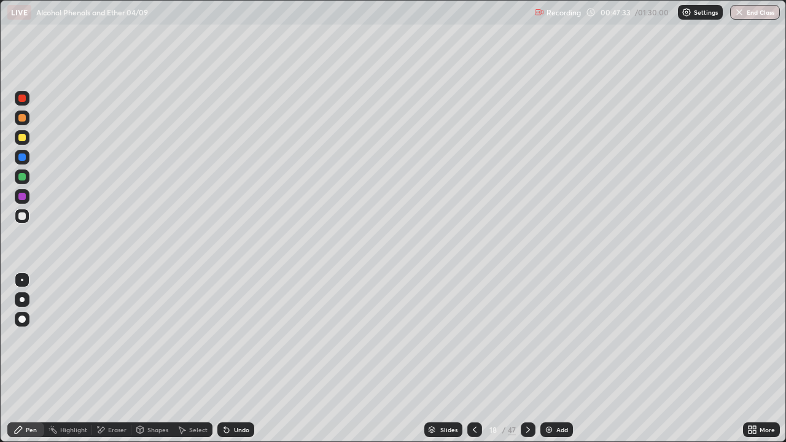
click at [551, 359] on div "Add" at bounding box center [556, 429] width 33 height 15
click at [24, 217] on div at bounding box center [21, 215] width 7 height 7
click at [24, 216] on div at bounding box center [21, 215] width 7 height 7
click at [26, 98] on div at bounding box center [22, 98] width 15 height 15
click at [25, 219] on div at bounding box center [21, 215] width 7 height 7
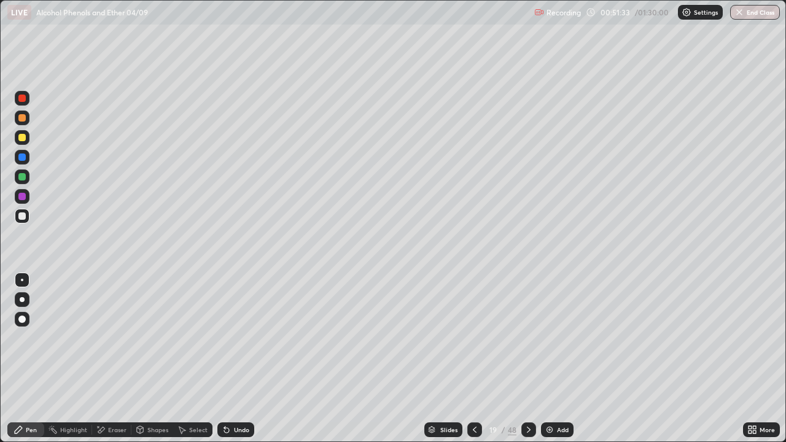
click at [24, 215] on div at bounding box center [21, 215] width 7 height 7
click at [22, 142] on div at bounding box center [22, 137] width 15 height 15
click at [123, 359] on div "Eraser" at bounding box center [111, 429] width 39 height 15
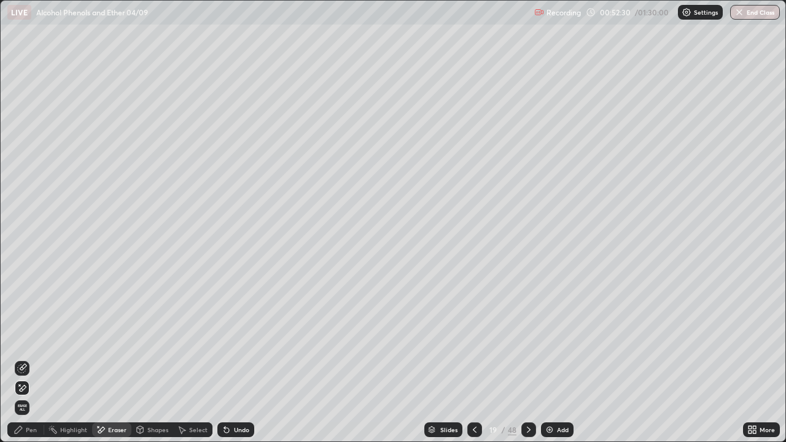
click at [33, 359] on div "Pen" at bounding box center [31, 430] width 11 height 6
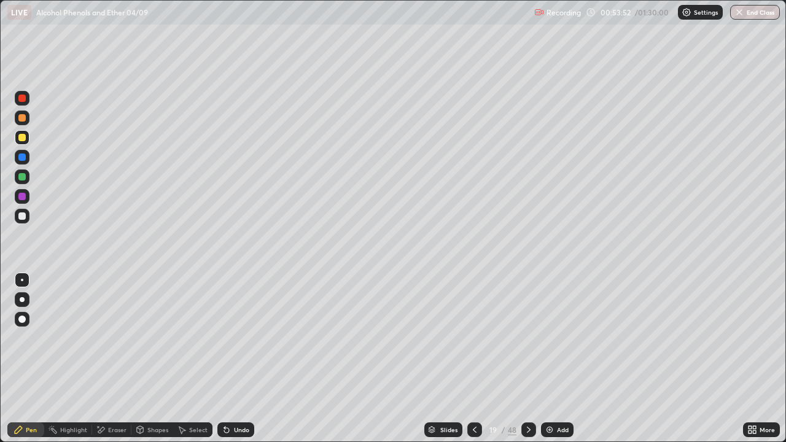
click at [473, 359] on icon at bounding box center [475, 430] width 10 height 10
click at [472, 359] on icon at bounding box center [475, 430] width 10 height 10
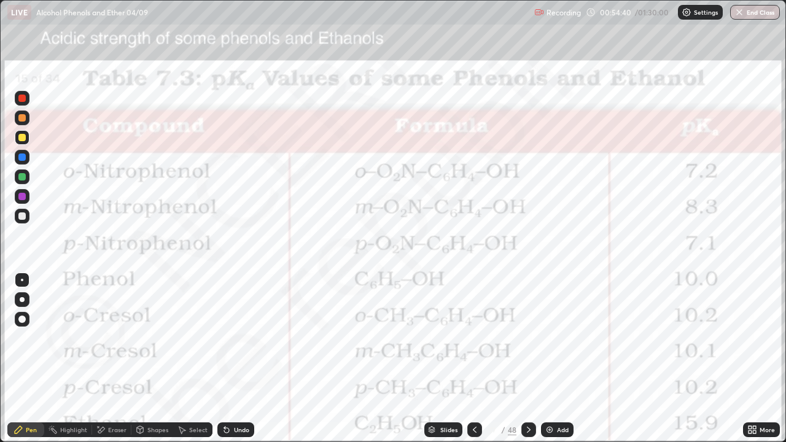
click at [529, 359] on icon at bounding box center [529, 430] width 10 height 10
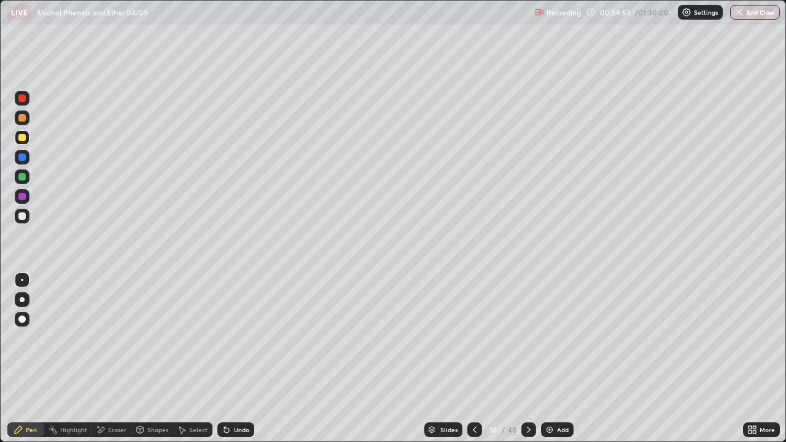
click at [472, 359] on icon at bounding box center [475, 430] width 10 height 10
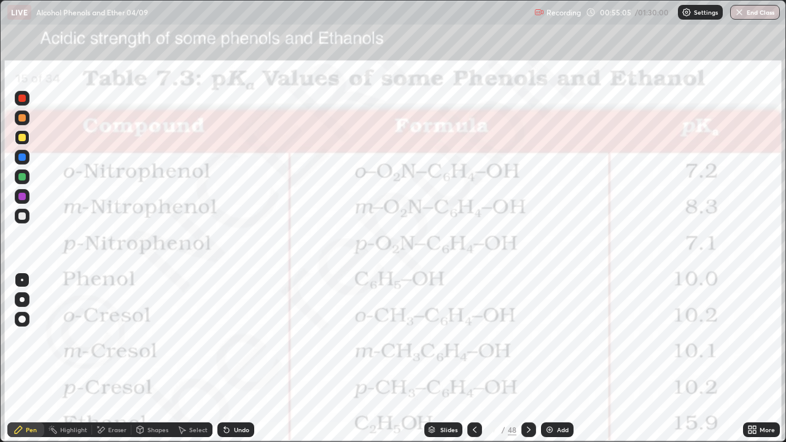
click at [527, 359] on icon at bounding box center [529, 430] width 10 height 10
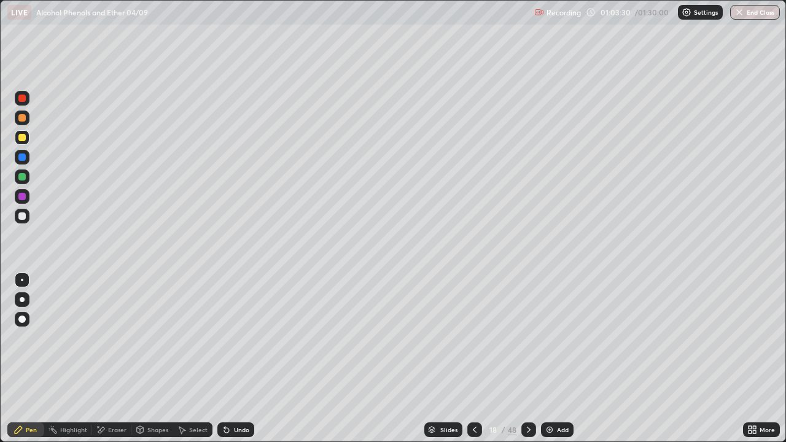
click at [21, 221] on div at bounding box center [22, 216] width 15 height 15
click at [36, 359] on div "Pen" at bounding box center [31, 430] width 11 height 6
click at [479, 359] on div at bounding box center [474, 429] width 15 height 15
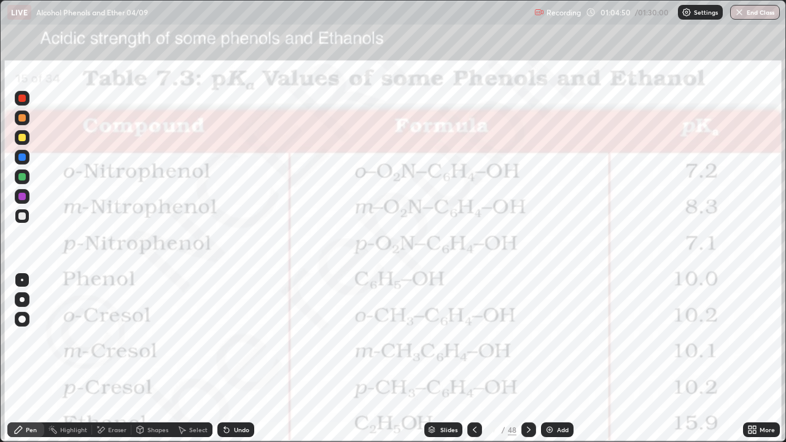
click at [28, 102] on div at bounding box center [22, 98] width 15 height 15
click at [527, 359] on icon at bounding box center [529, 430] width 10 height 10
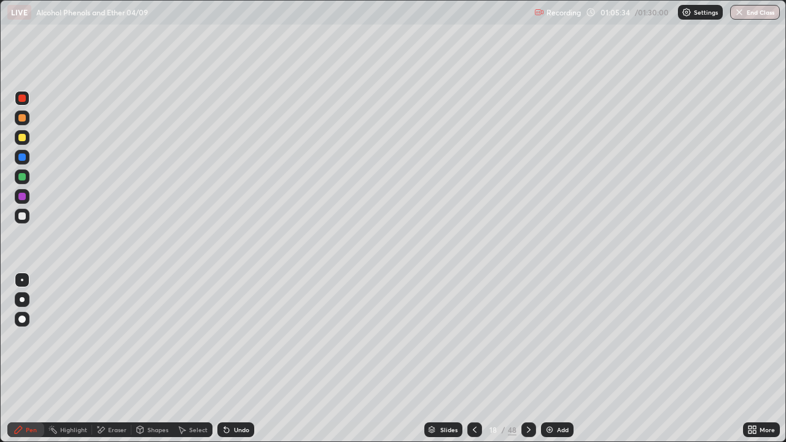
click at [472, 359] on icon at bounding box center [475, 430] width 10 height 10
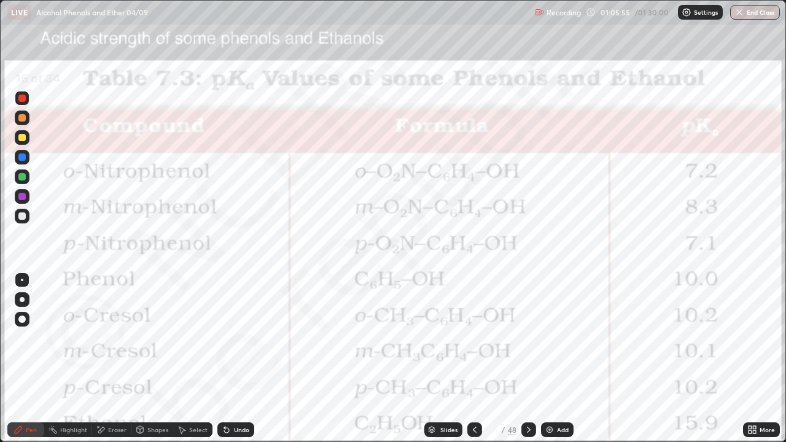
click at [527, 359] on icon at bounding box center [529, 430] width 10 height 10
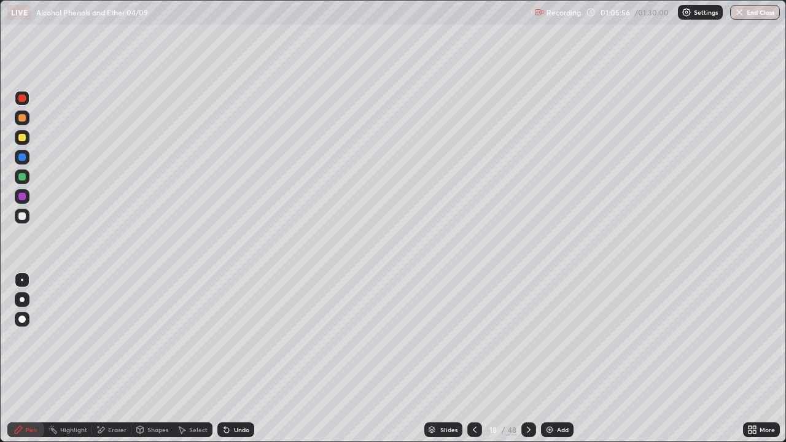
click at [529, 359] on icon at bounding box center [529, 430] width 10 height 10
click at [236, 359] on div "Undo" at bounding box center [241, 430] width 15 height 6
click at [237, 359] on div "Undo" at bounding box center [241, 430] width 15 height 6
click at [230, 359] on icon at bounding box center [227, 430] width 10 height 10
click at [230, 359] on div "Undo" at bounding box center [235, 429] width 37 height 15
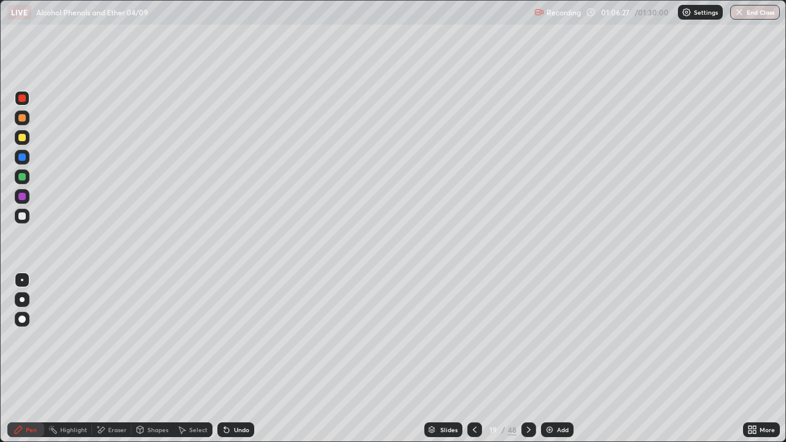
click at [231, 359] on div "Undo" at bounding box center [235, 429] width 37 height 15
click at [230, 359] on icon at bounding box center [227, 430] width 10 height 10
click at [231, 359] on div "Undo" at bounding box center [235, 429] width 37 height 15
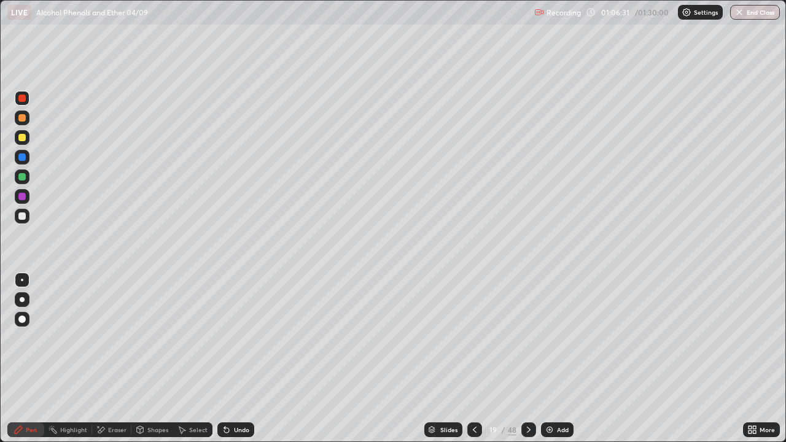
click at [20, 216] on div at bounding box center [21, 215] width 7 height 7
click at [22, 280] on div at bounding box center [22, 280] width 2 height 2
click at [20, 215] on div at bounding box center [21, 215] width 7 height 7
click at [20, 223] on div at bounding box center [22, 216] width 15 height 15
click at [20, 217] on div at bounding box center [21, 215] width 7 height 7
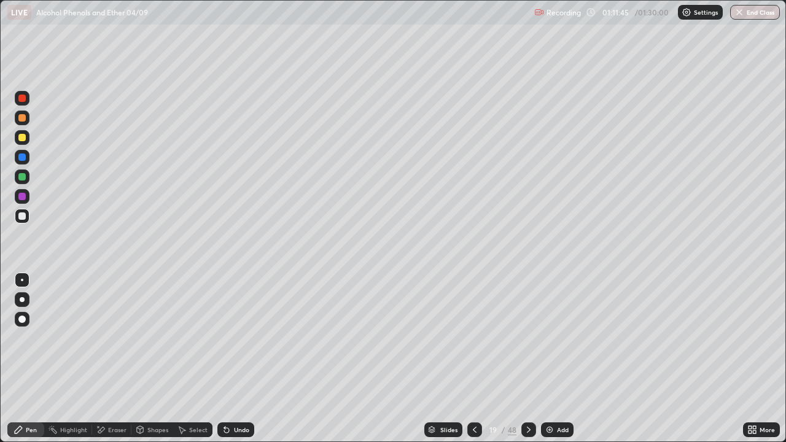
click at [551, 359] on img at bounding box center [550, 430] width 10 height 10
click at [24, 216] on div at bounding box center [21, 215] width 7 height 7
click at [231, 359] on div "Undo" at bounding box center [235, 429] width 37 height 15
click at [241, 359] on div "Undo" at bounding box center [241, 430] width 15 height 6
click at [243, 359] on div "Undo" at bounding box center [241, 430] width 15 height 6
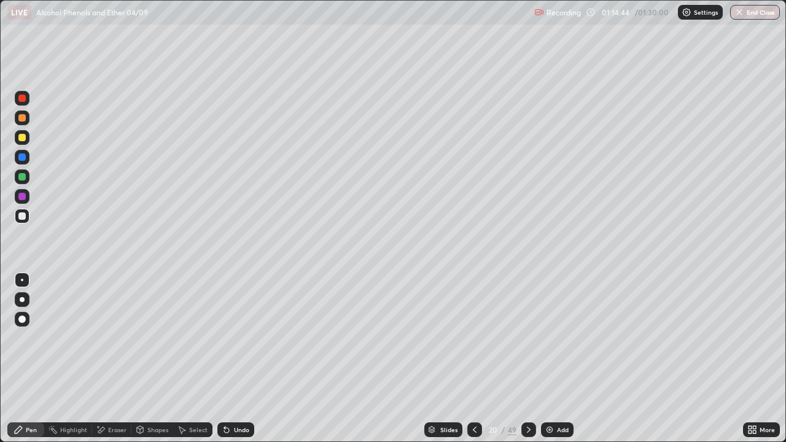
click at [243, 359] on div "Undo" at bounding box center [235, 429] width 37 height 15
click at [241, 359] on div "Undo" at bounding box center [241, 430] width 15 height 6
click at [237, 359] on div "Undo" at bounding box center [241, 430] width 15 height 6
click at [235, 359] on div "Undo" at bounding box center [241, 430] width 15 height 6
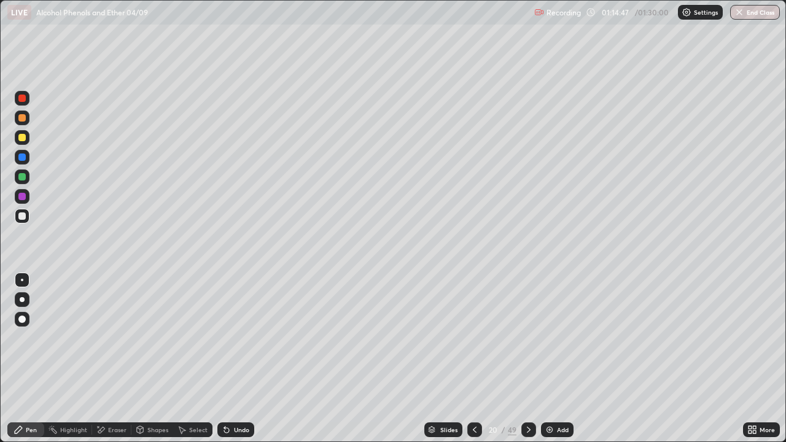
click at [230, 359] on div "Undo" at bounding box center [235, 429] width 37 height 15
click at [27, 136] on div at bounding box center [22, 137] width 15 height 15
click at [21, 179] on div at bounding box center [21, 176] width 7 height 7
click at [12, 359] on div at bounding box center [22, 343] width 20 height 147
click at [23, 359] on div at bounding box center [22, 343] width 20 height 147
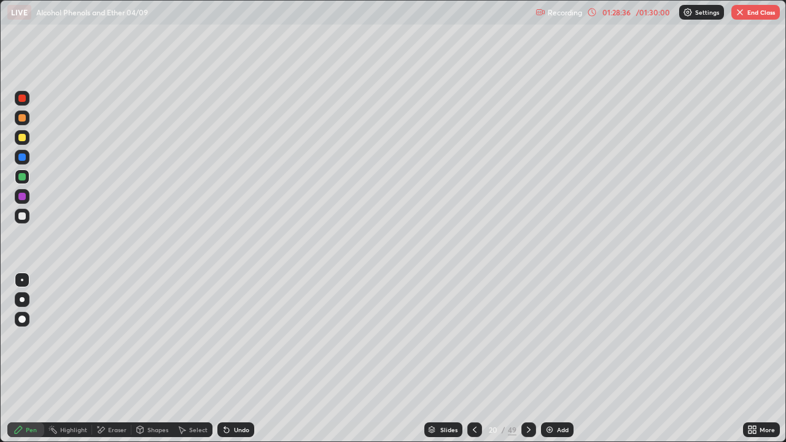
click at [18, 359] on div at bounding box center [22, 343] width 20 height 147
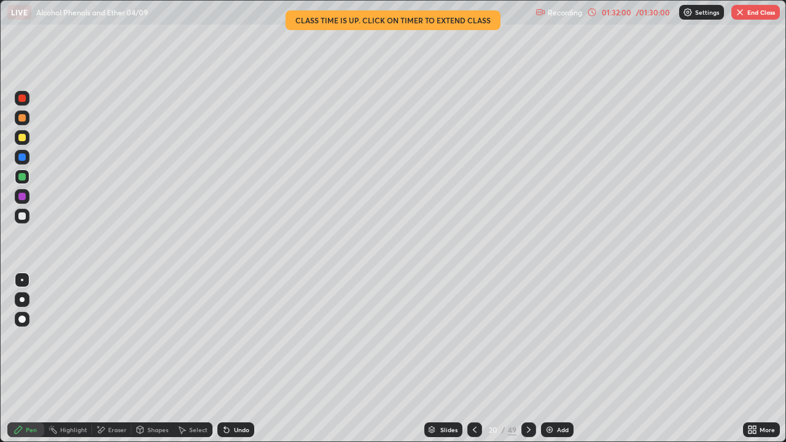
click at [756, 7] on button "End Class" at bounding box center [755, 12] width 49 height 15
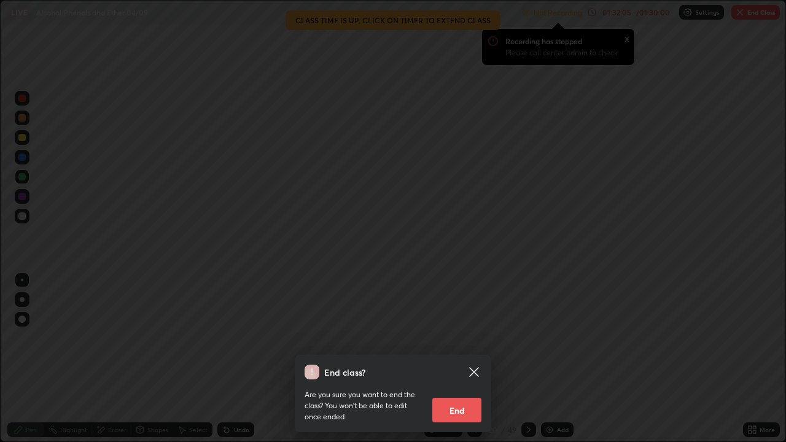
click at [464, 359] on button "End" at bounding box center [456, 410] width 49 height 25
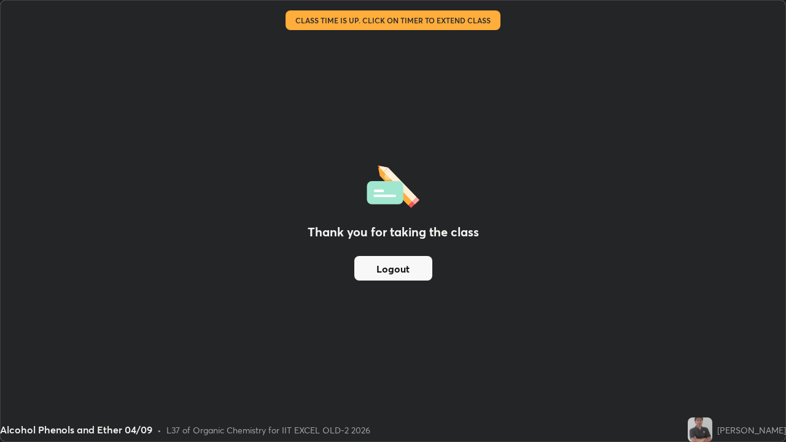
click at [396, 278] on button "Logout" at bounding box center [393, 268] width 78 height 25
